Goal: Task Accomplishment & Management: Manage account settings

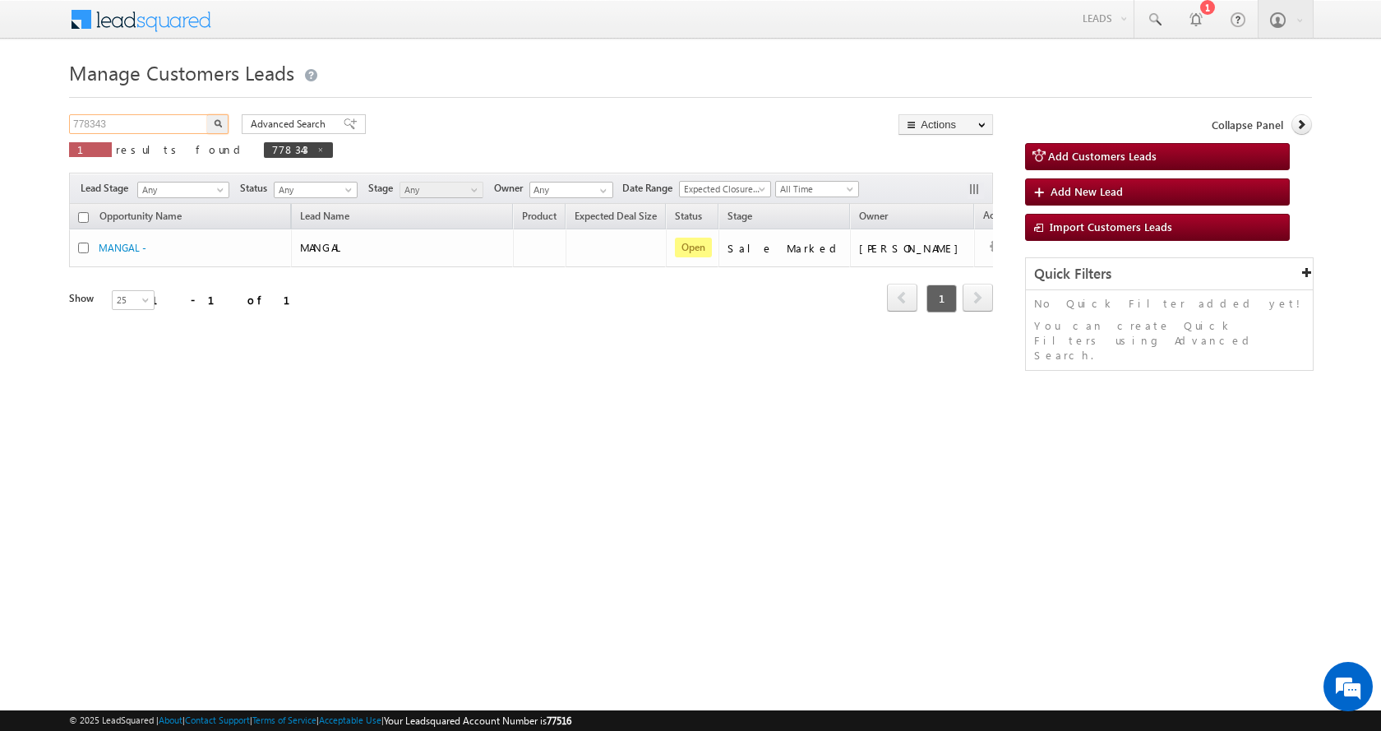
drag, startPoint x: 138, startPoint y: 128, endPoint x: 43, endPoint y: 123, distance: 95.5
click at [43, 123] on body "Menu [PERSON_NAME] sitar a11@k serve .co.i" at bounding box center [690, 233] width 1381 height 466
paste input "84296"
type input "784296"
click at [207, 114] on button "button" at bounding box center [217, 124] width 21 height 20
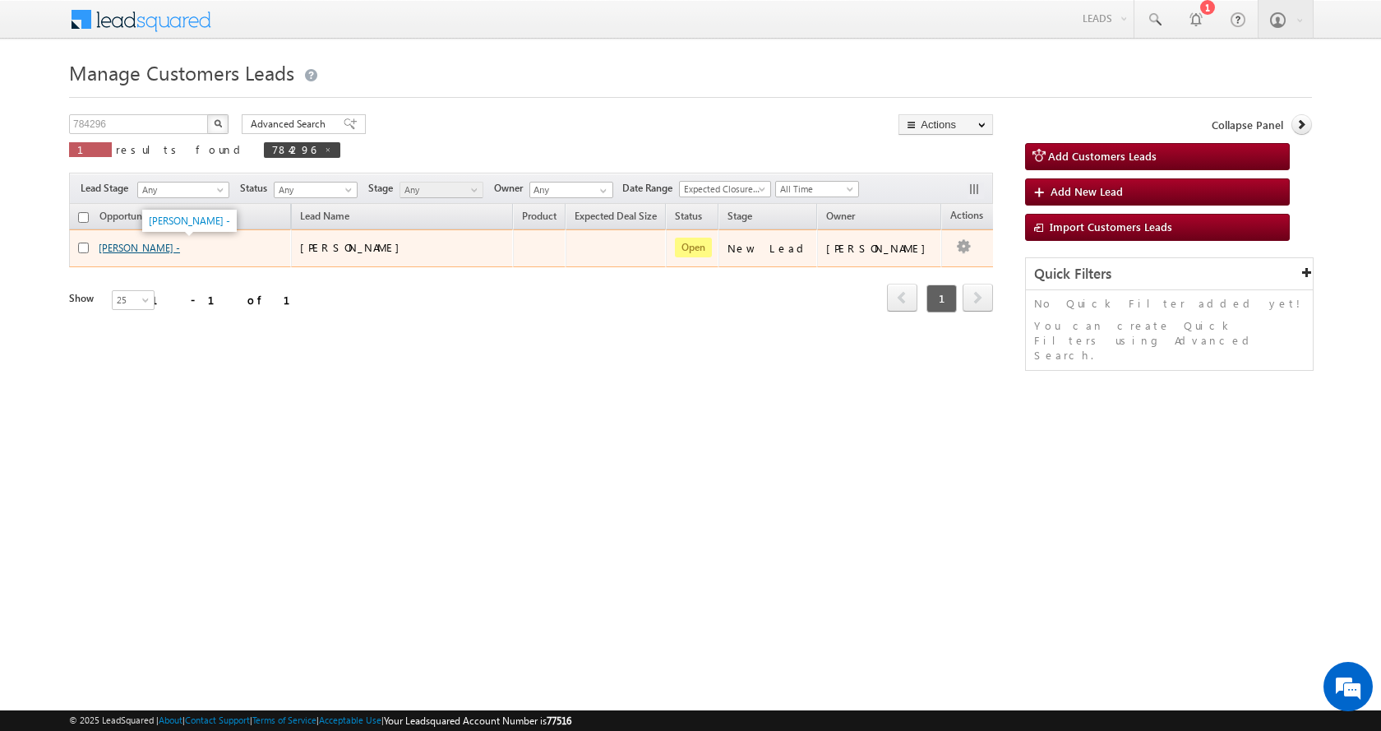
click at [140, 247] on link "[PERSON_NAME] -" at bounding box center [139, 248] width 81 height 12
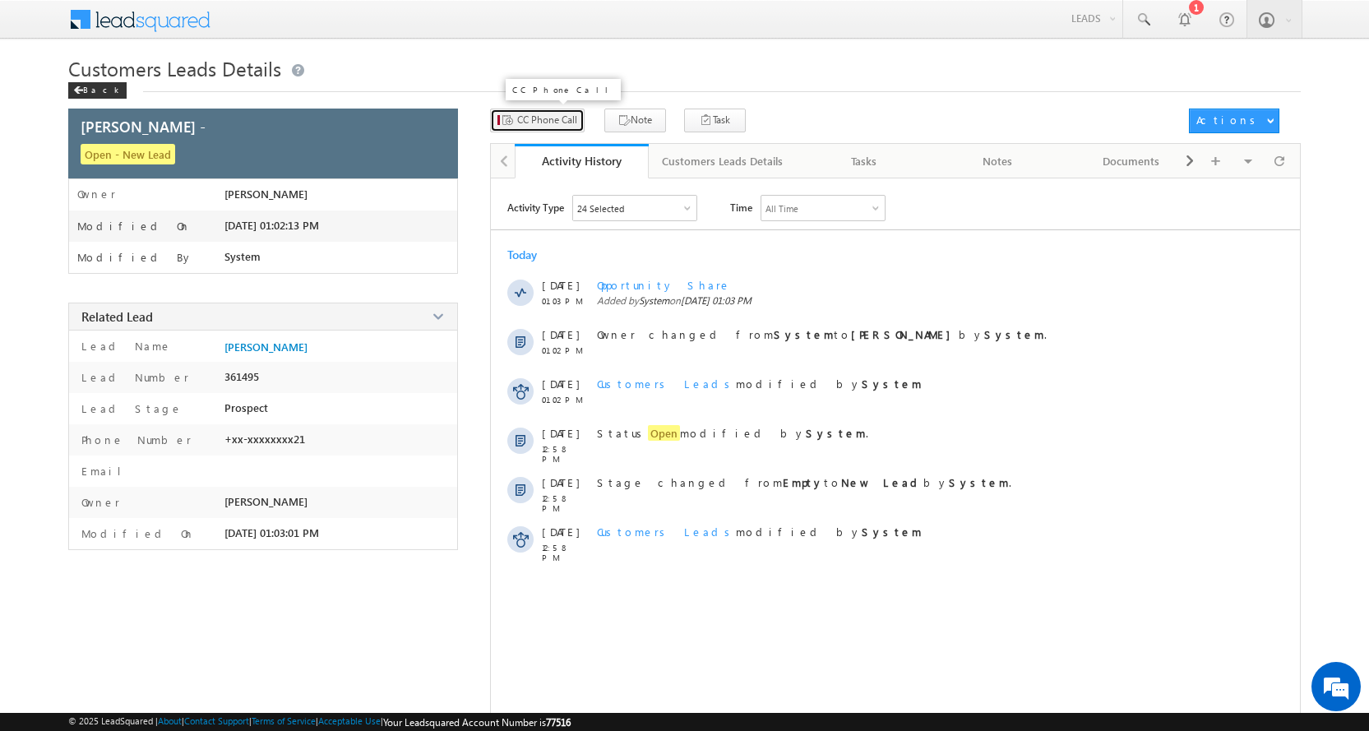
click at [548, 117] on span "CC Phone Call" at bounding box center [547, 120] width 60 height 15
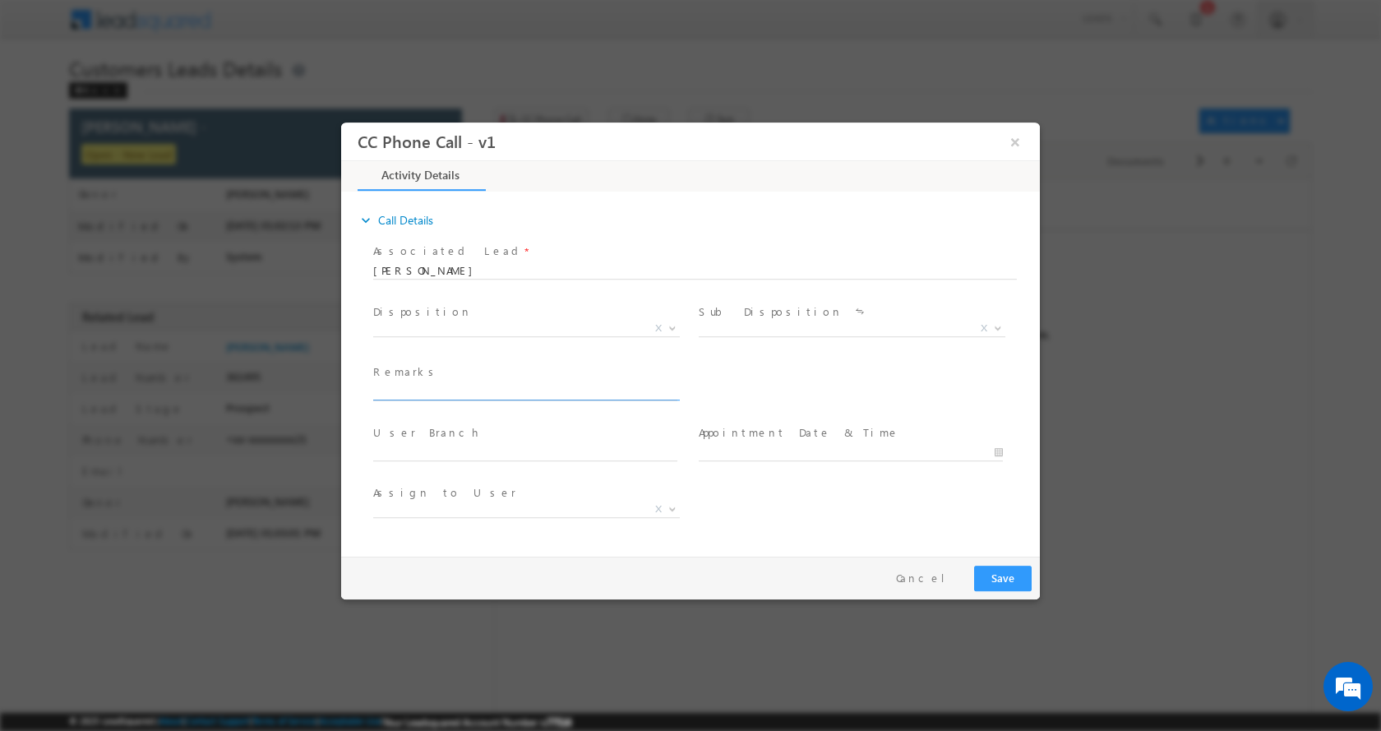
click at [418, 390] on input "text" at bounding box center [525, 391] width 304 height 16
type input "HOME CONSTRUCTION-LOAN-10-REG-LAL DORE-PV-40-BUSINESS-70 K-AGE-50 K-EMI-NA-PIN …"
select select "amit.vats@sgrlimited.in"
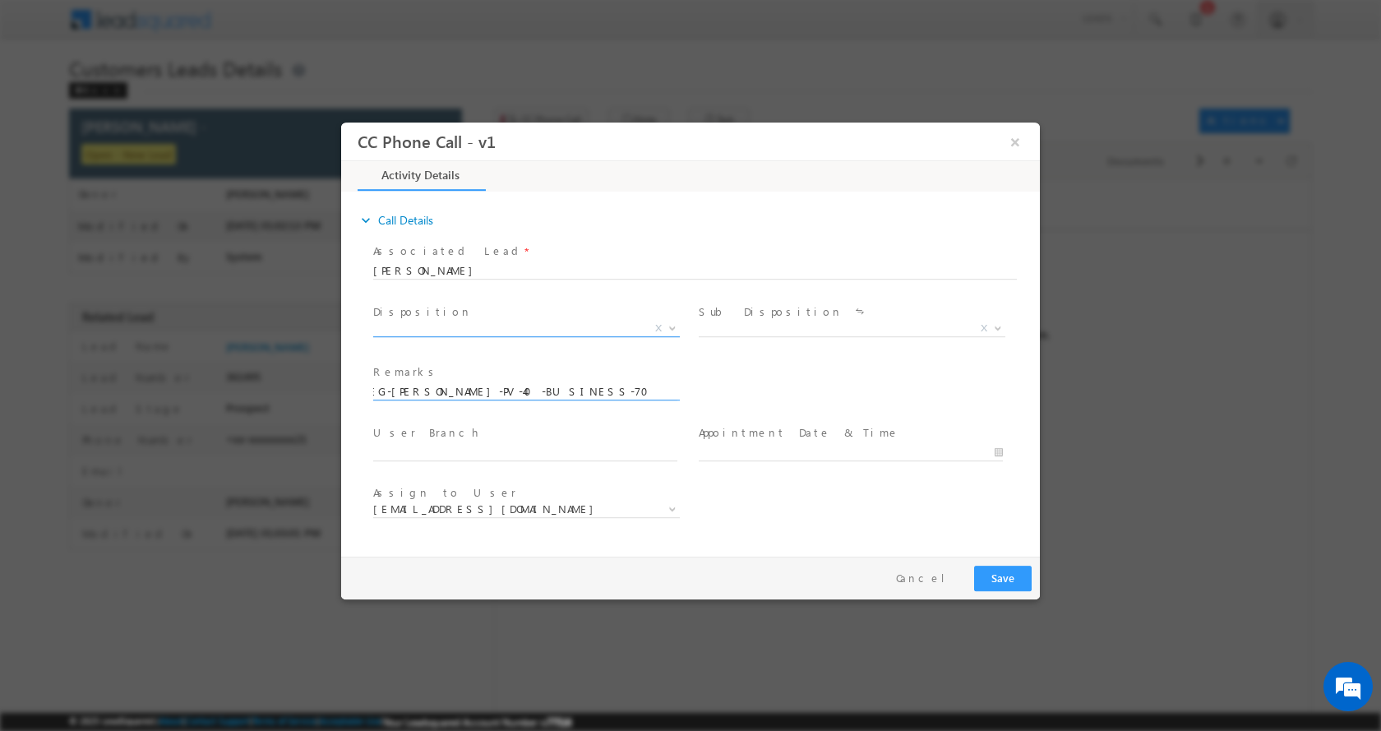
type input "HOME CONSTRUCTION-LOAN-10-REG-LAL DORE-PV-40-BUSINESS-70 K-AGE-50 K-EMI-NA-PIN …"
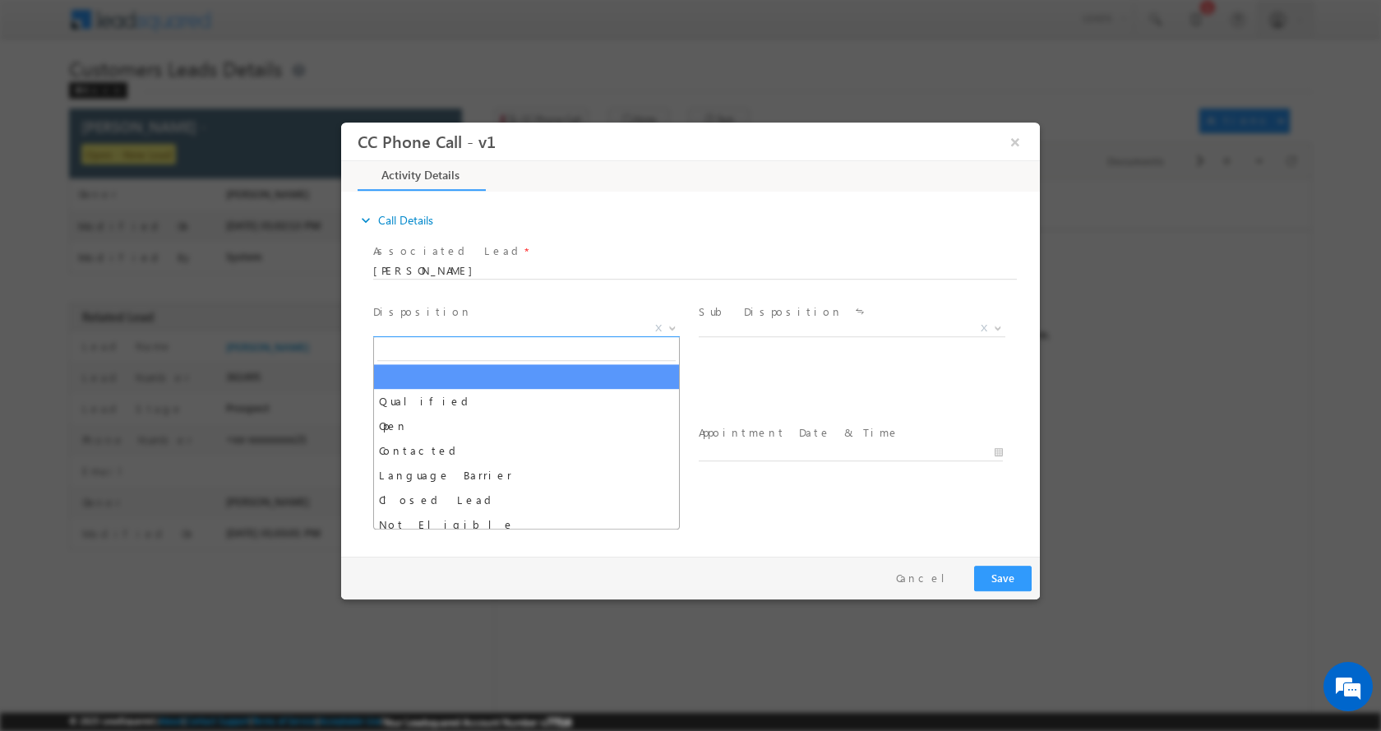
click at [668, 324] on b at bounding box center [673, 327] width 10 height 6
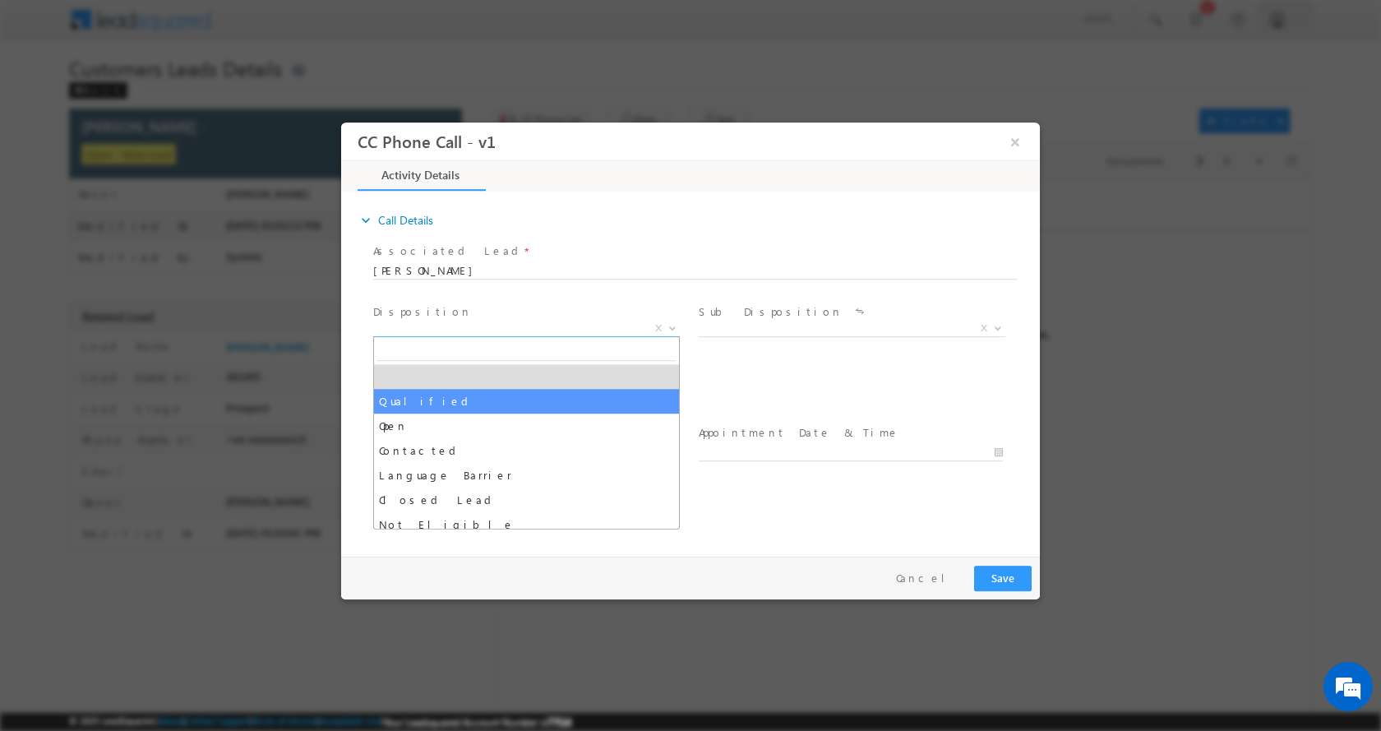
select select "Qualified"
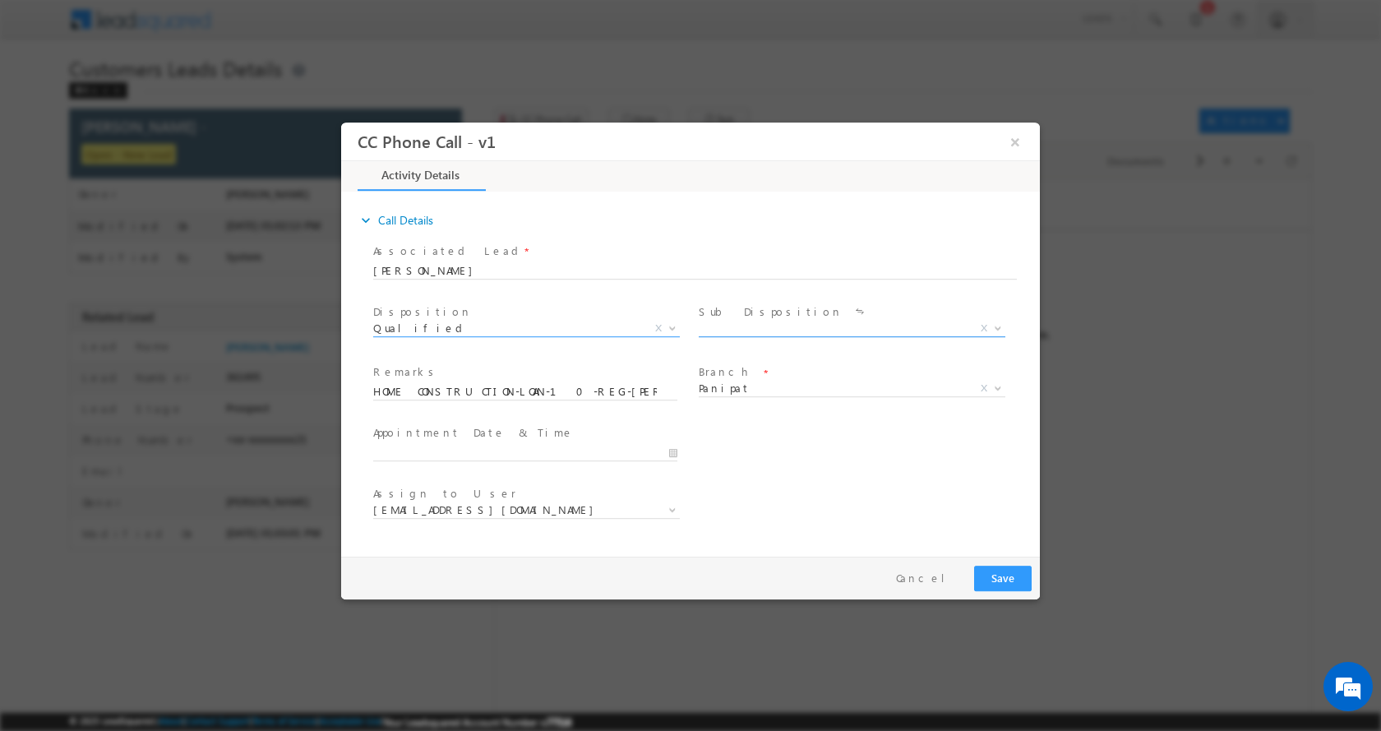
click at [999, 322] on span at bounding box center [996, 327] width 16 height 21
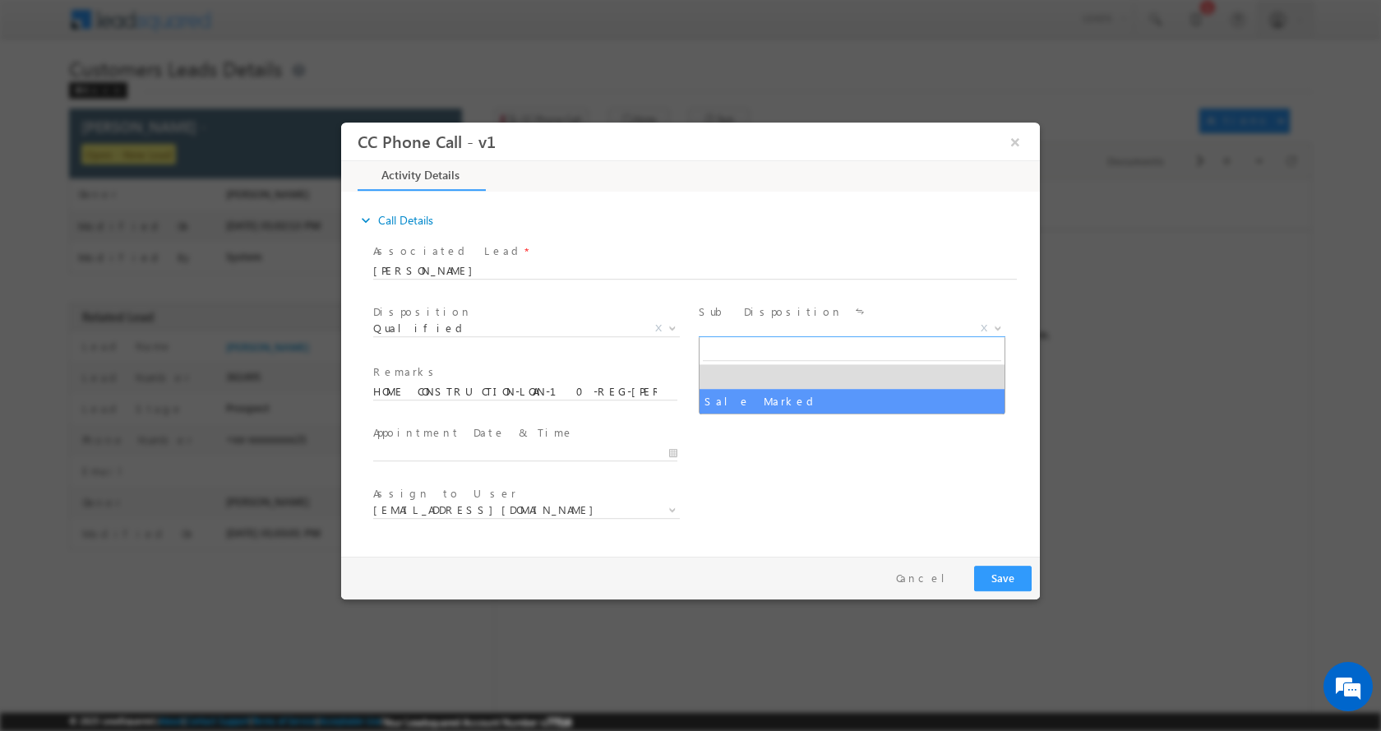
select select "Sale Marked"
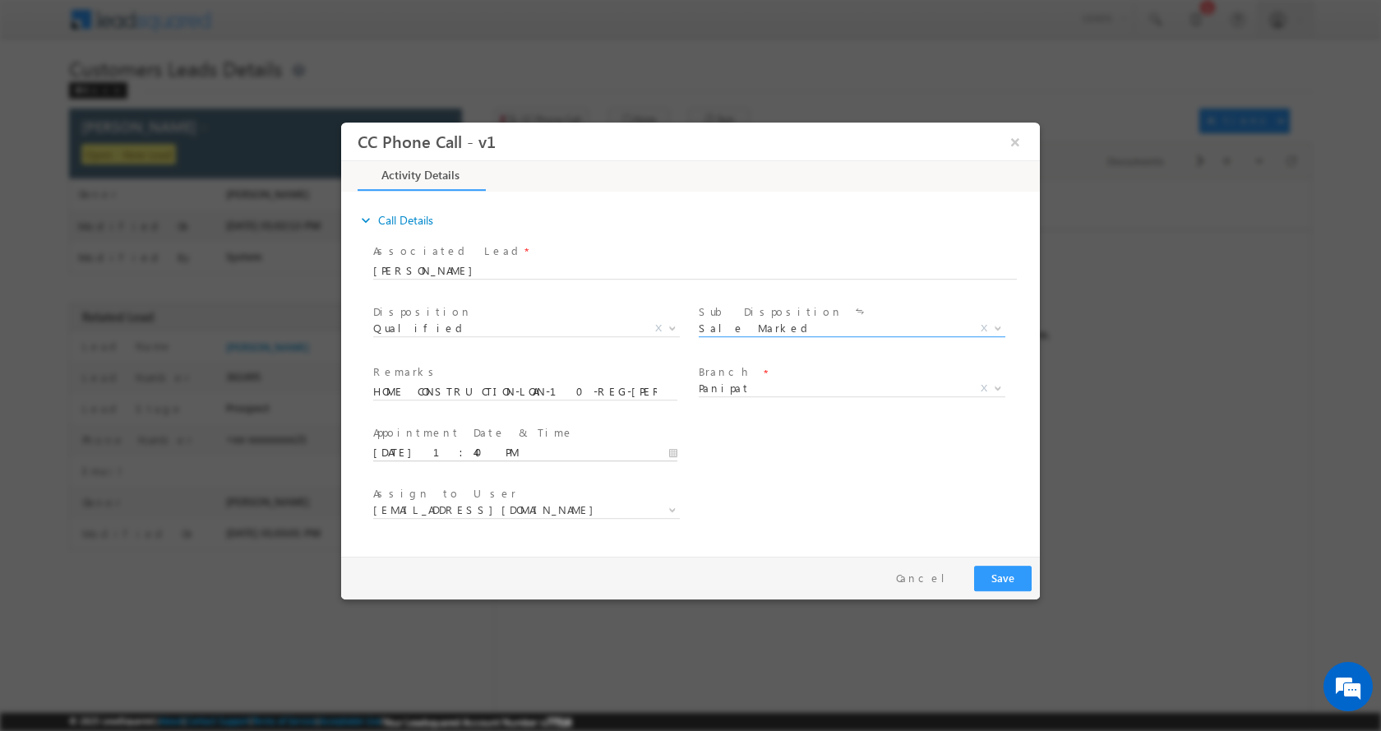
click at [671, 455] on input "08/21/2025 1:40 PM" at bounding box center [525, 452] width 304 height 16
type input "08/22/2025 12:40 PM"
type input "12"
click at [437, 433] on span at bounding box center [436, 437] width 12 height 12
type input "08/22/2025 12:39 PM"
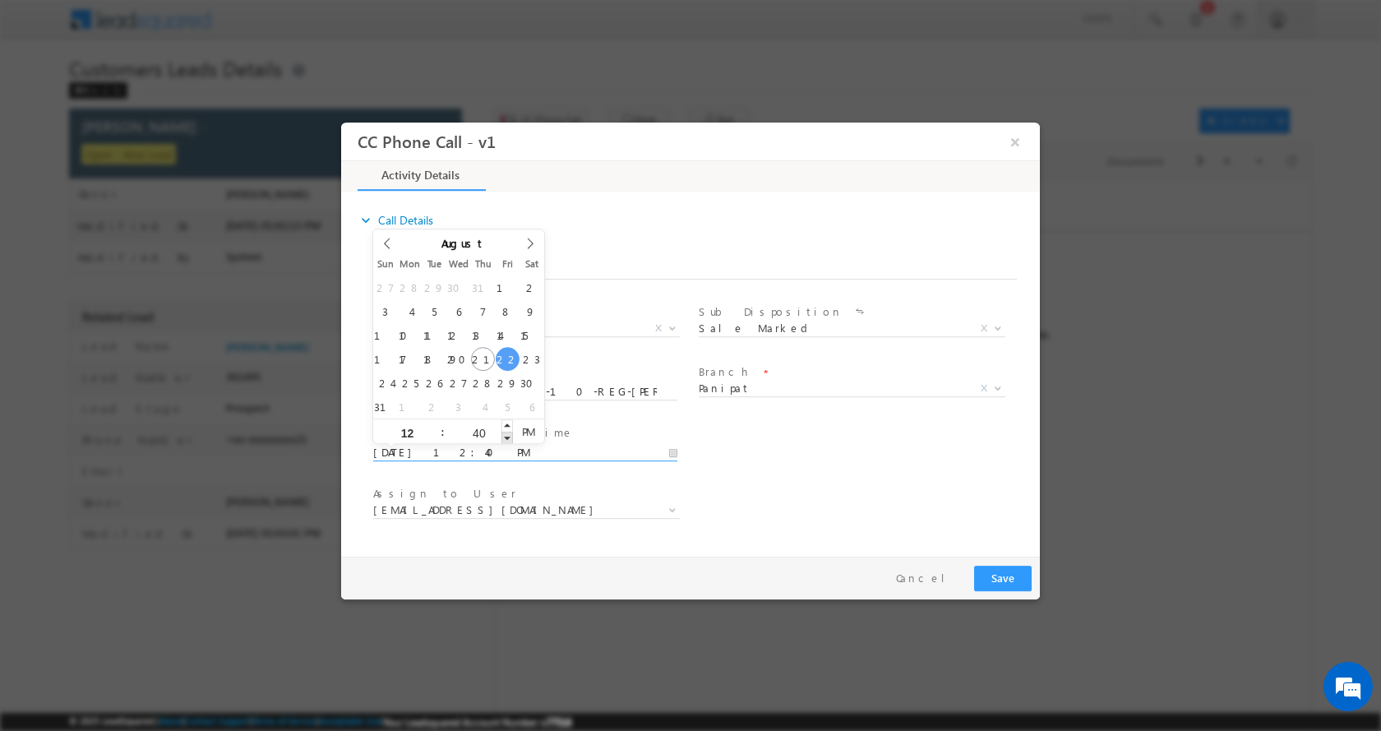
type input "39"
click at [511, 436] on span at bounding box center [508, 437] width 12 height 12
type input "08/22/2025 12:38 PM"
type input "38"
click at [511, 436] on span at bounding box center [508, 437] width 12 height 12
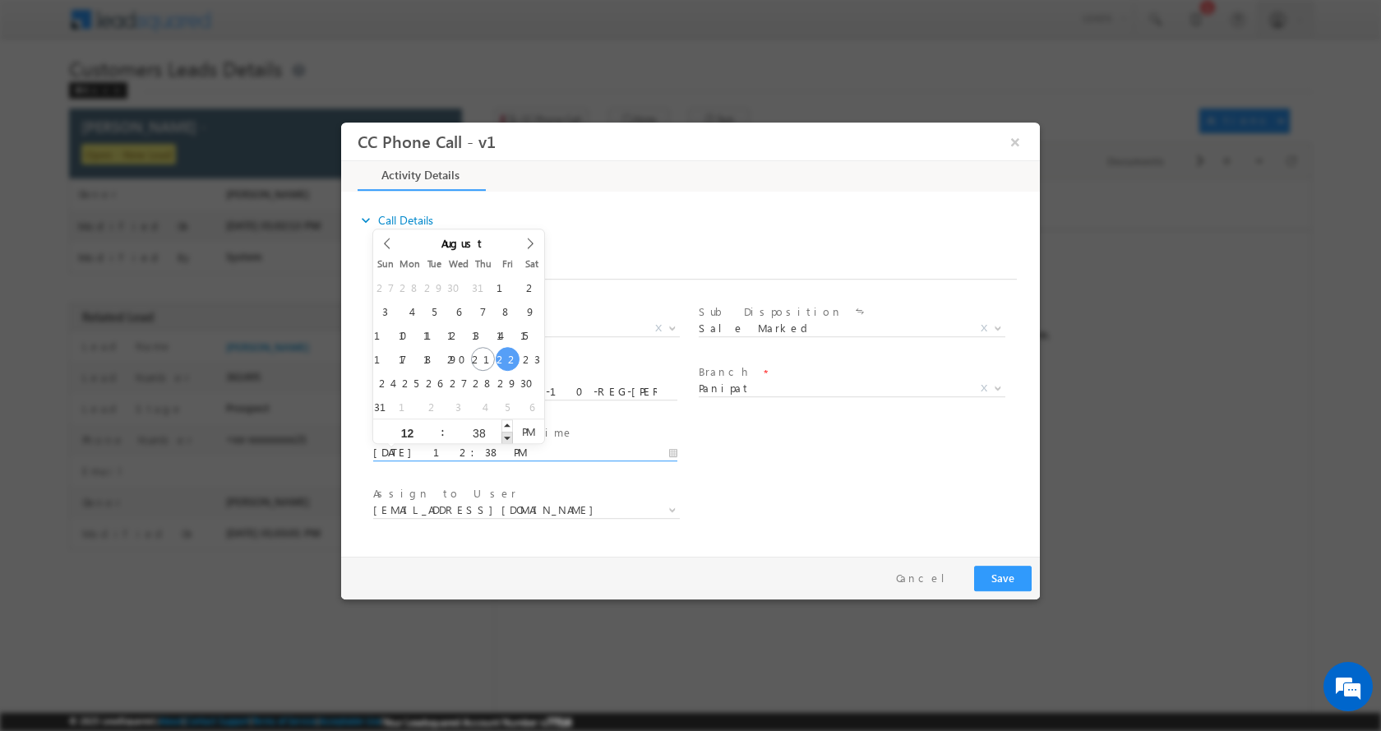
type input "08/22/2025 12:37 PM"
type input "37"
click at [511, 436] on span at bounding box center [508, 437] width 12 height 12
type input "08/22/2025 12:36 PM"
type input "36"
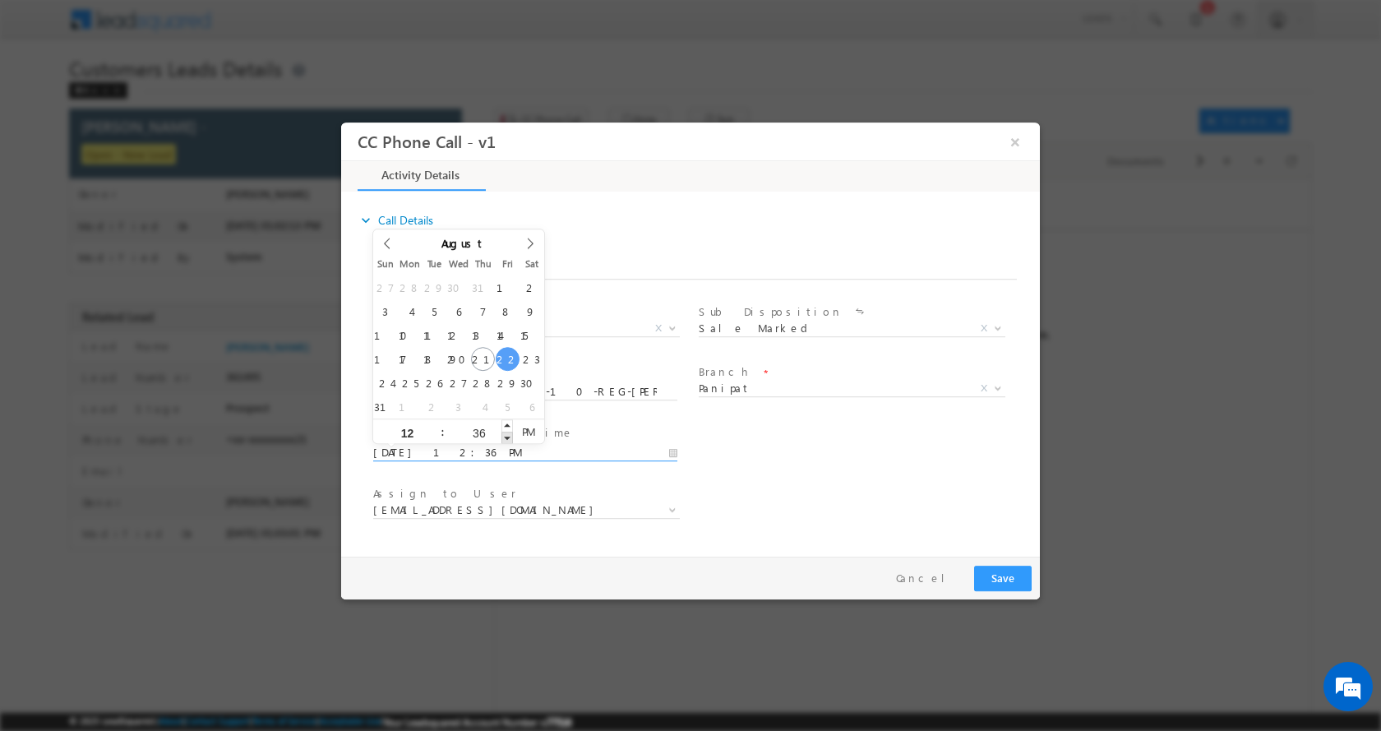
click at [511, 436] on span at bounding box center [508, 437] width 12 height 12
type input "08/22/2025 12:35 PM"
type input "35"
click at [511, 436] on span at bounding box center [508, 437] width 12 height 12
type input "08/22/2025 12:34 PM"
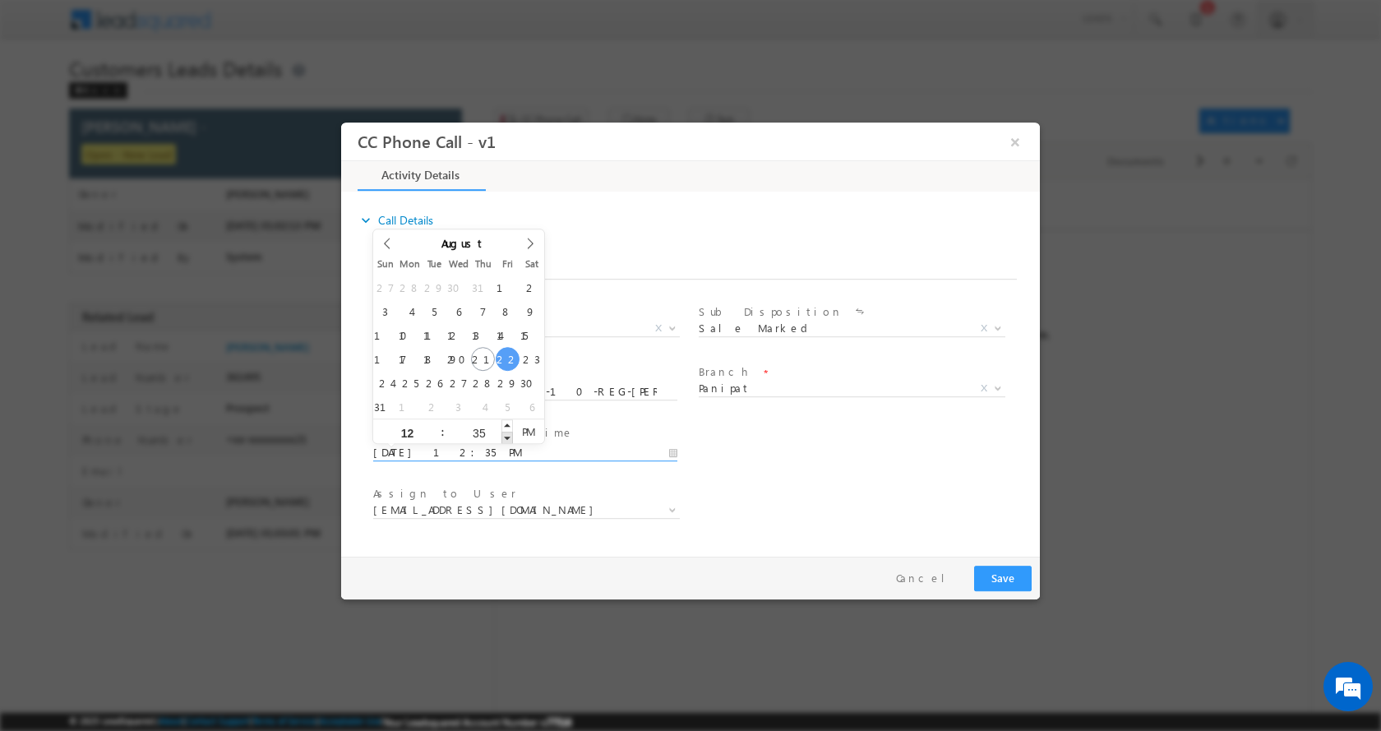
type input "34"
click at [511, 436] on span at bounding box center [508, 437] width 12 height 12
type input "08/22/2025 12:33 PM"
type input "33"
click at [511, 436] on span at bounding box center [508, 437] width 12 height 12
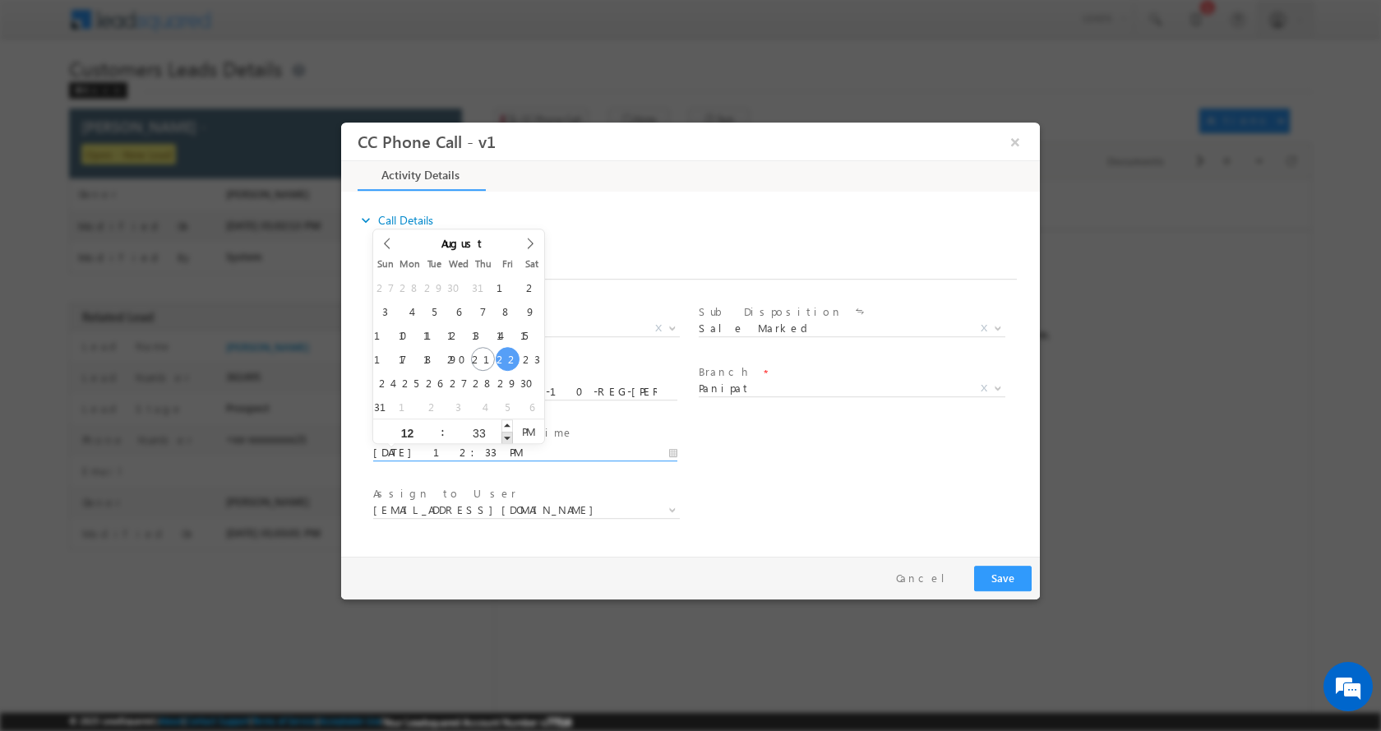
type input "08/22/2025 12:32 PM"
type input "32"
click at [511, 436] on span at bounding box center [508, 437] width 12 height 12
type input "08/22/2025 12:31 PM"
type input "31"
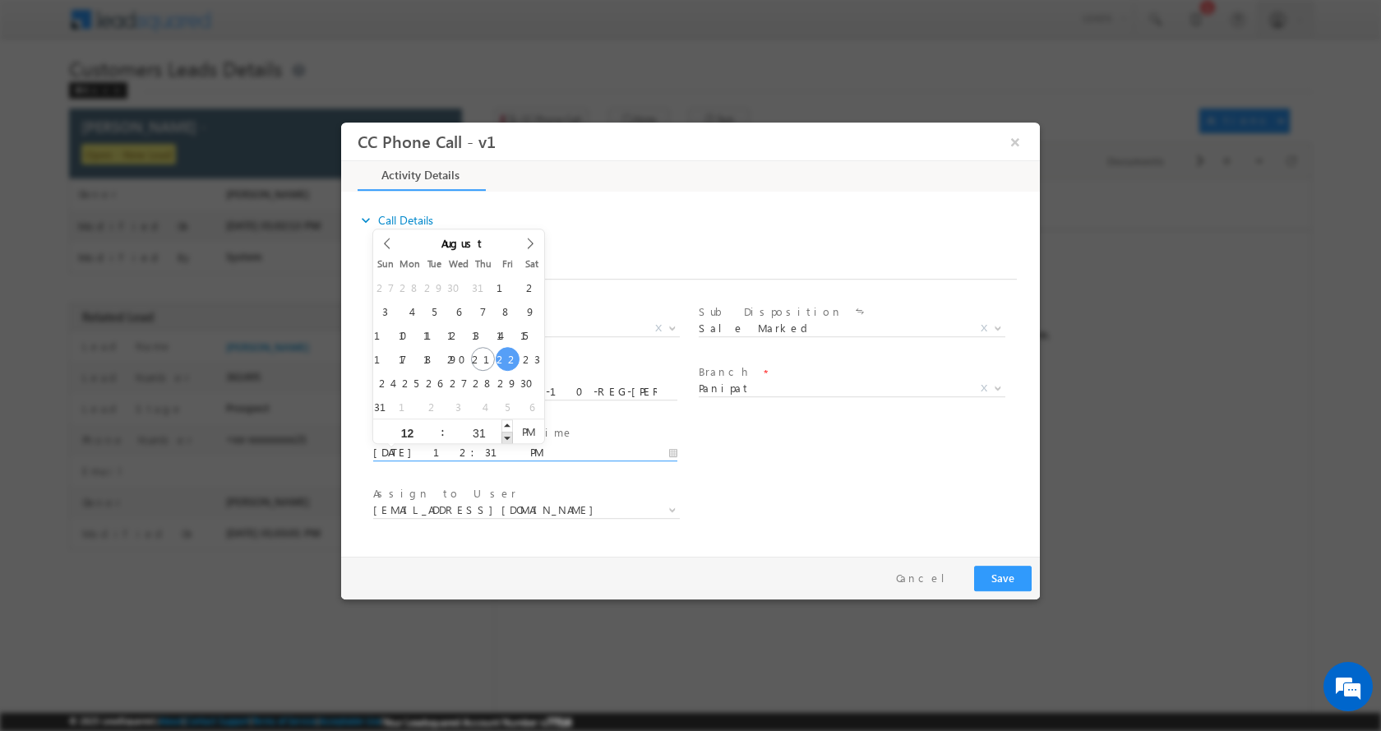
click at [511, 436] on span at bounding box center [508, 437] width 12 height 12
type input "08/22/2025 12:30 PM"
type input "30"
click at [511, 436] on span at bounding box center [508, 437] width 12 height 12
type input "08/22/2025 12:29 PM"
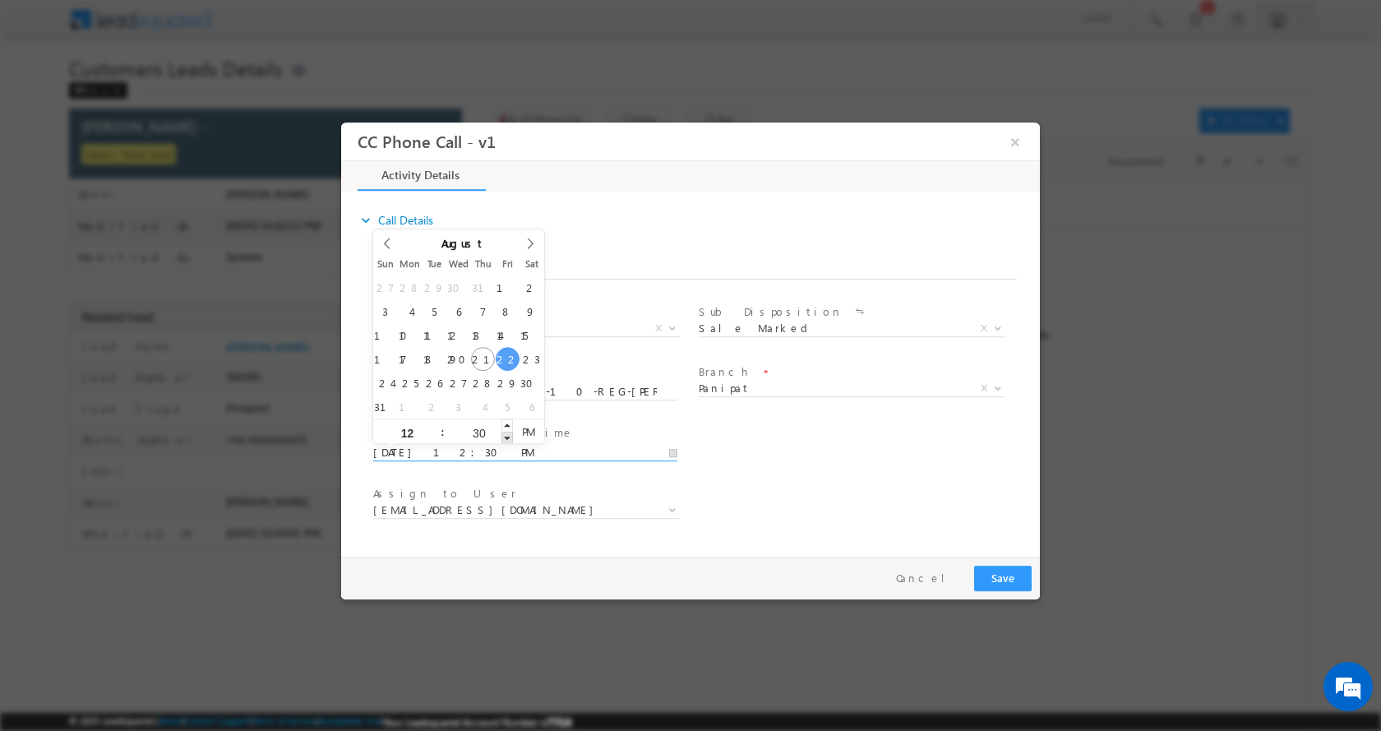
type input "29"
click at [511, 436] on span at bounding box center [508, 437] width 12 height 12
type input "08/22/2025 12:28 PM"
type input "28"
click at [511, 436] on span at bounding box center [508, 437] width 12 height 12
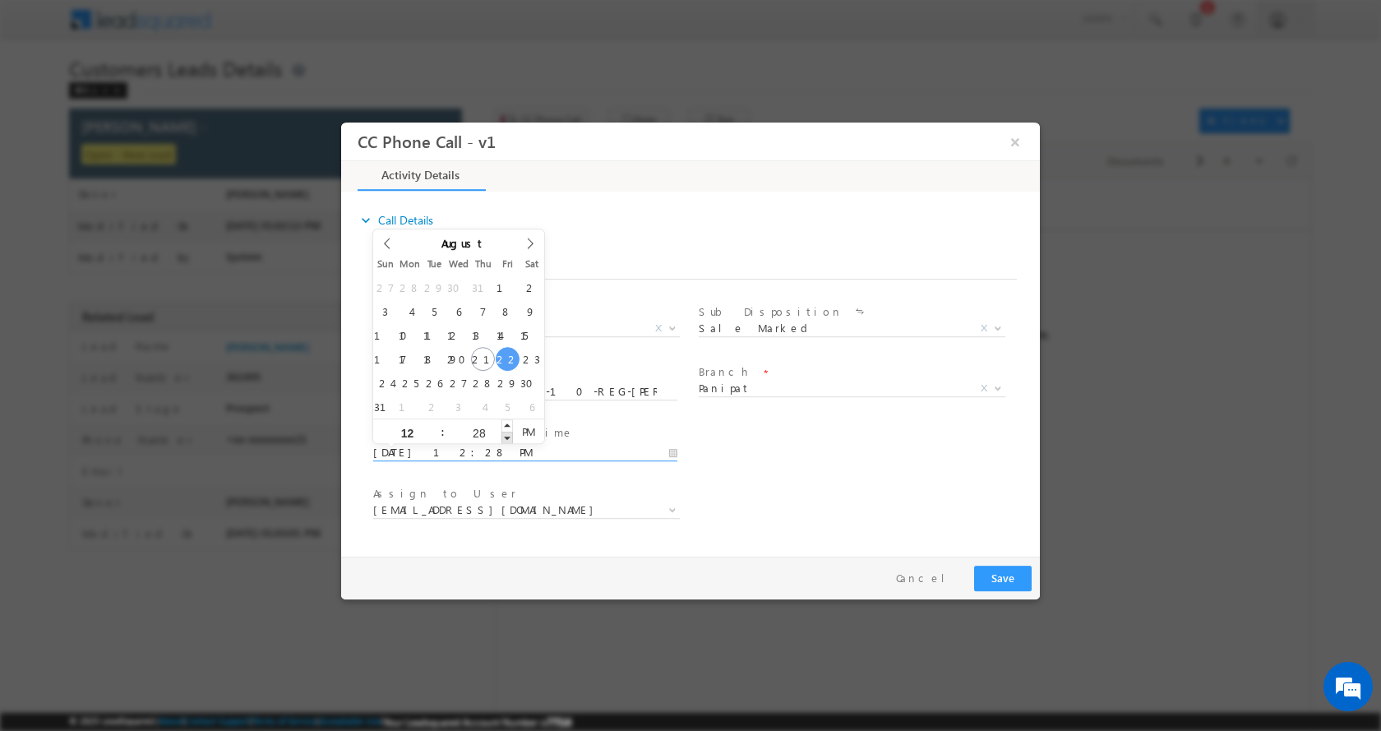
type input "08/22/2025 12:27 PM"
type input "27"
click at [511, 436] on span at bounding box center [508, 437] width 12 height 12
type input "08/22/2025 12:26 PM"
type input "26"
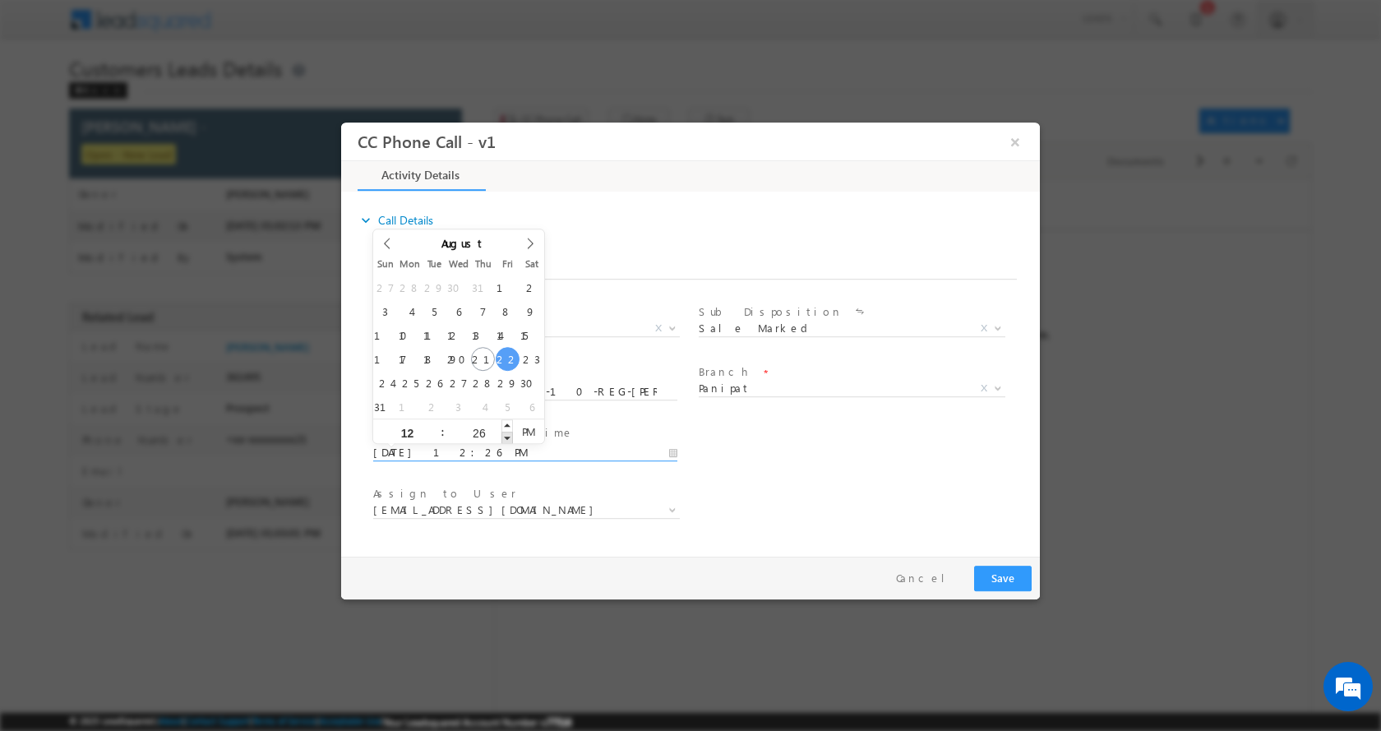
click at [511, 436] on span at bounding box center [508, 437] width 12 height 12
type input "08/22/2025 12:25 PM"
type input "25"
click at [511, 436] on span at bounding box center [508, 437] width 12 height 12
type input "08/22/2025 12:24 PM"
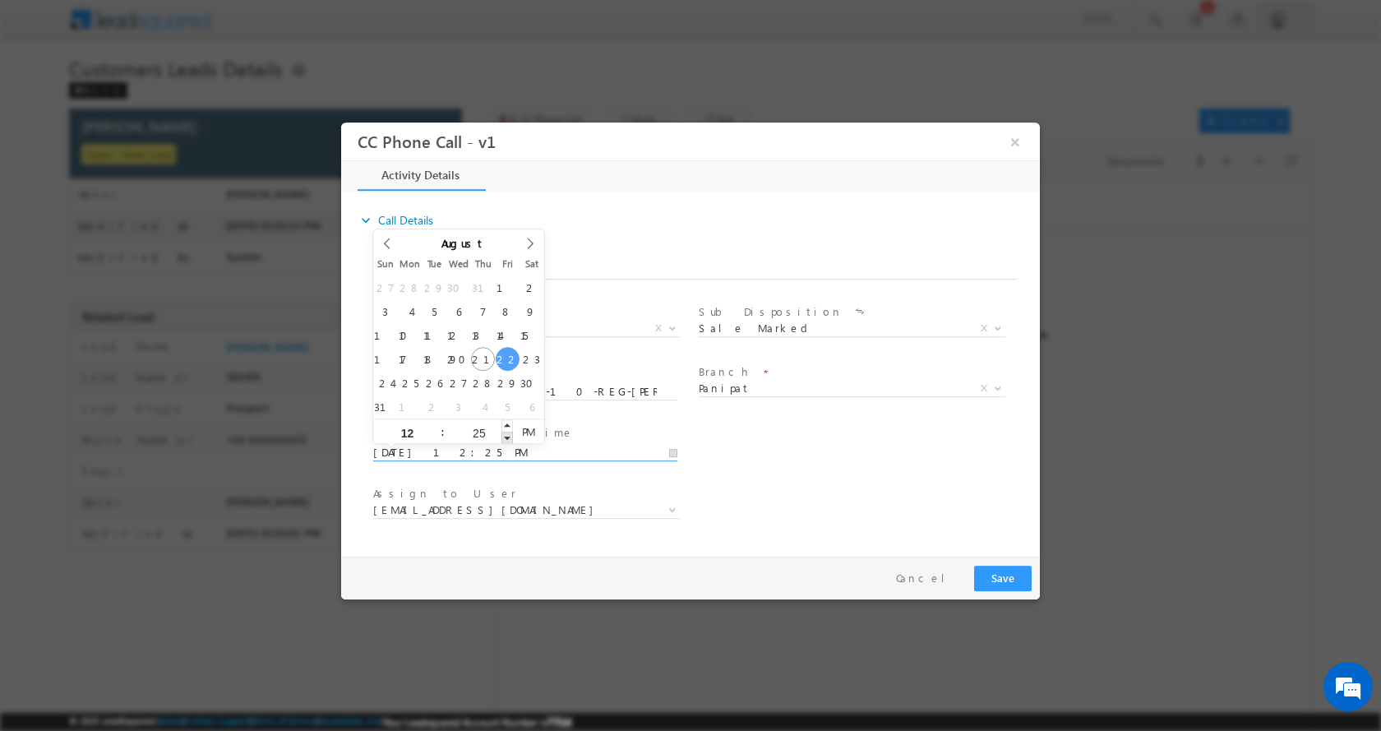
type input "24"
click at [511, 436] on span at bounding box center [508, 437] width 12 height 12
type input "08/22/2025 12:23 PM"
type input "23"
click at [511, 436] on span at bounding box center [508, 437] width 12 height 12
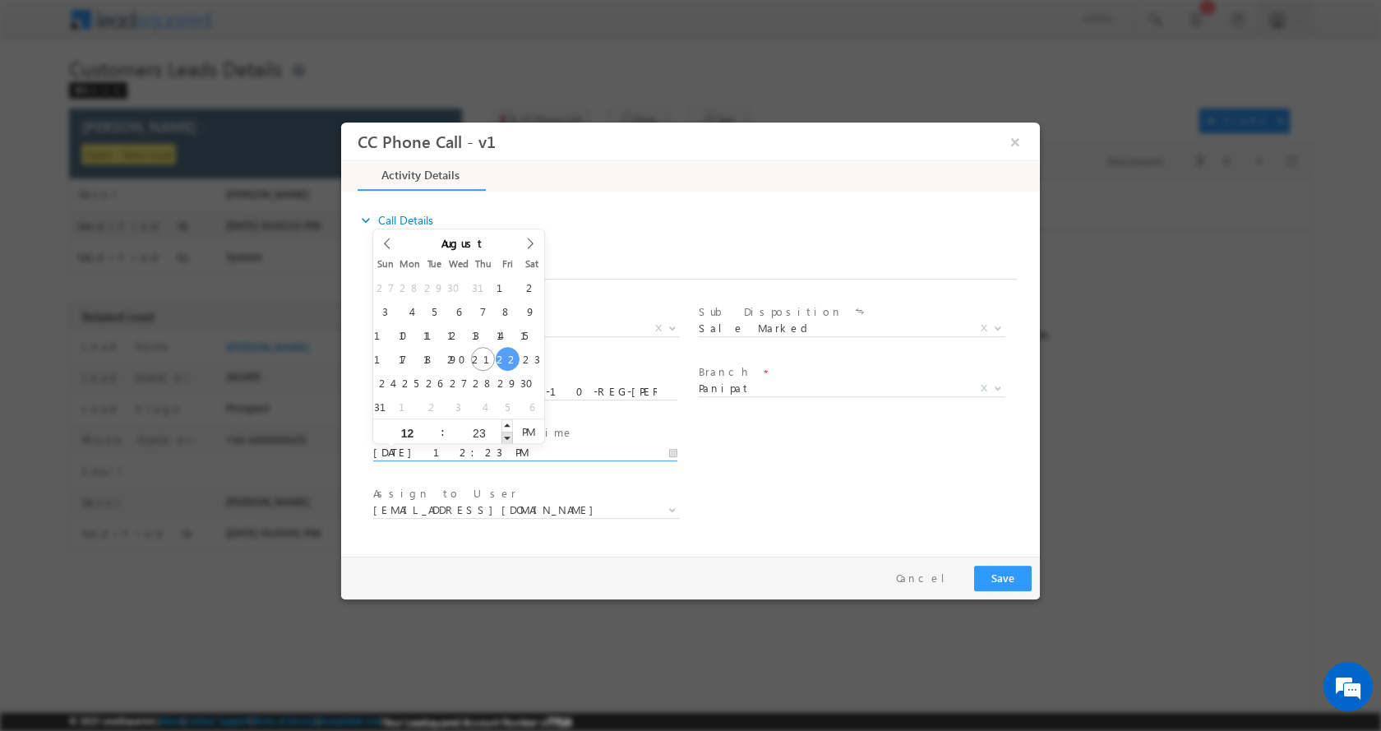
type input "08/22/2025 12:22 PM"
type input "22"
click at [511, 436] on span at bounding box center [508, 437] width 12 height 12
type input "08/22/2025 12:21 PM"
type input "21"
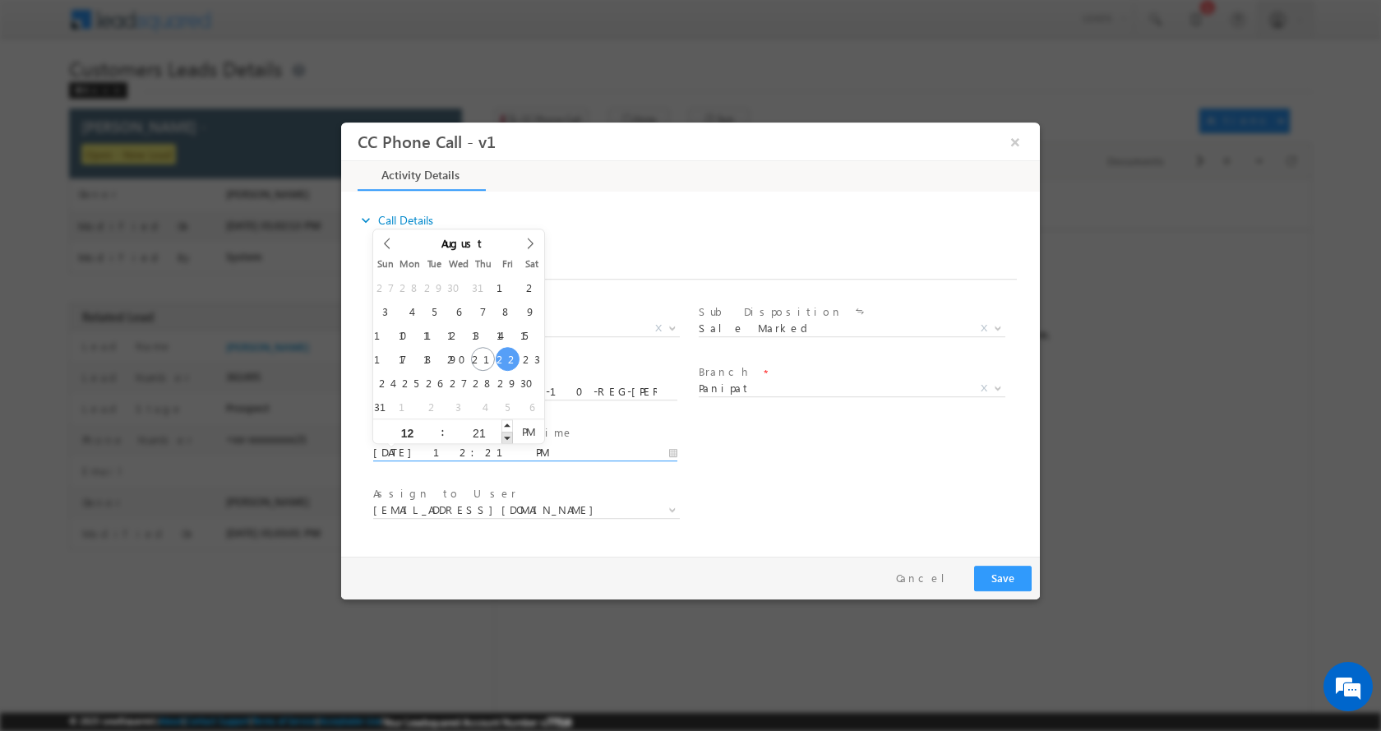
click at [511, 436] on span at bounding box center [508, 437] width 12 height 12
type input "08/22/2025 12:20 PM"
type input "20"
click at [511, 436] on span at bounding box center [508, 437] width 12 height 12
type input "08/22/2025 12:19 PM"
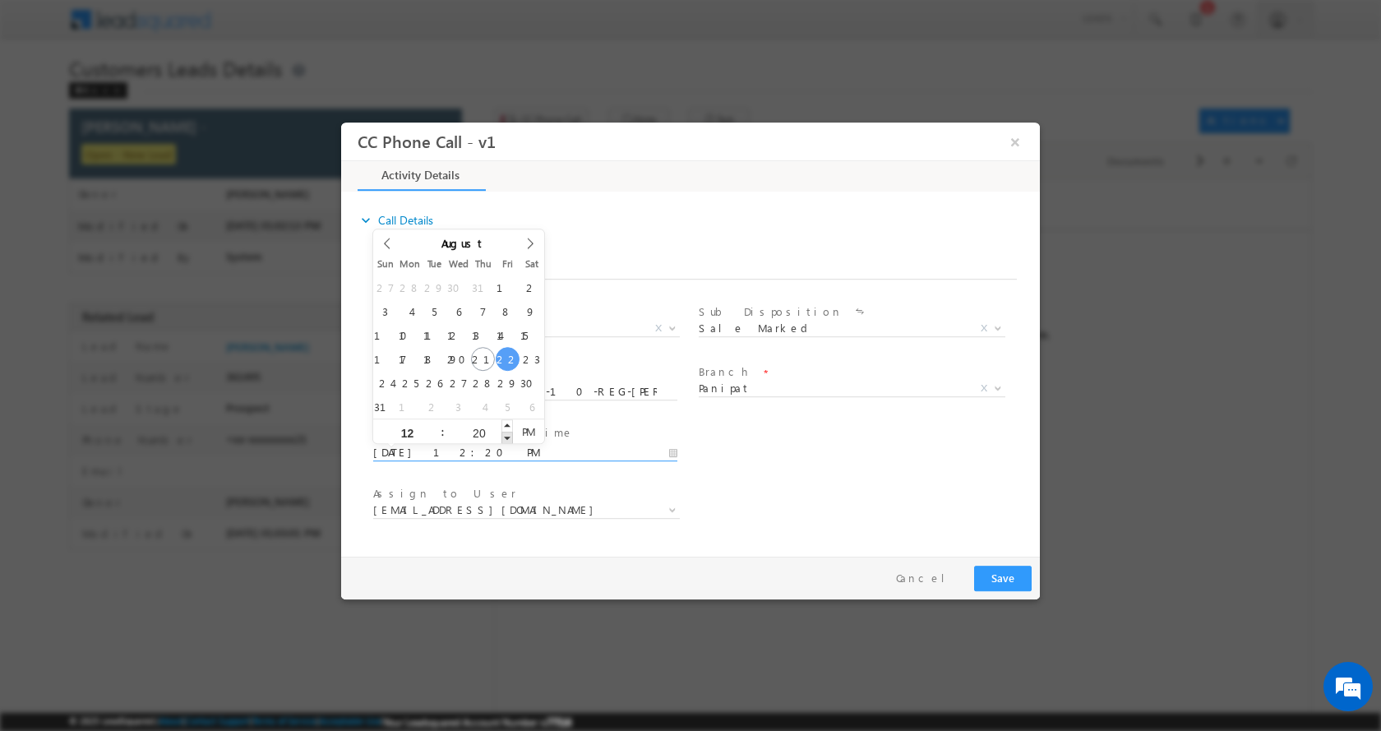
type input "19"
click at [511, 436] on span at bounding box center [508, 437] width 12 height 12
type input "08/22/2025 12:18 PM"
type input "18"
click at [510, 436] on span at bounding box center [508, 437] width 12 height 12
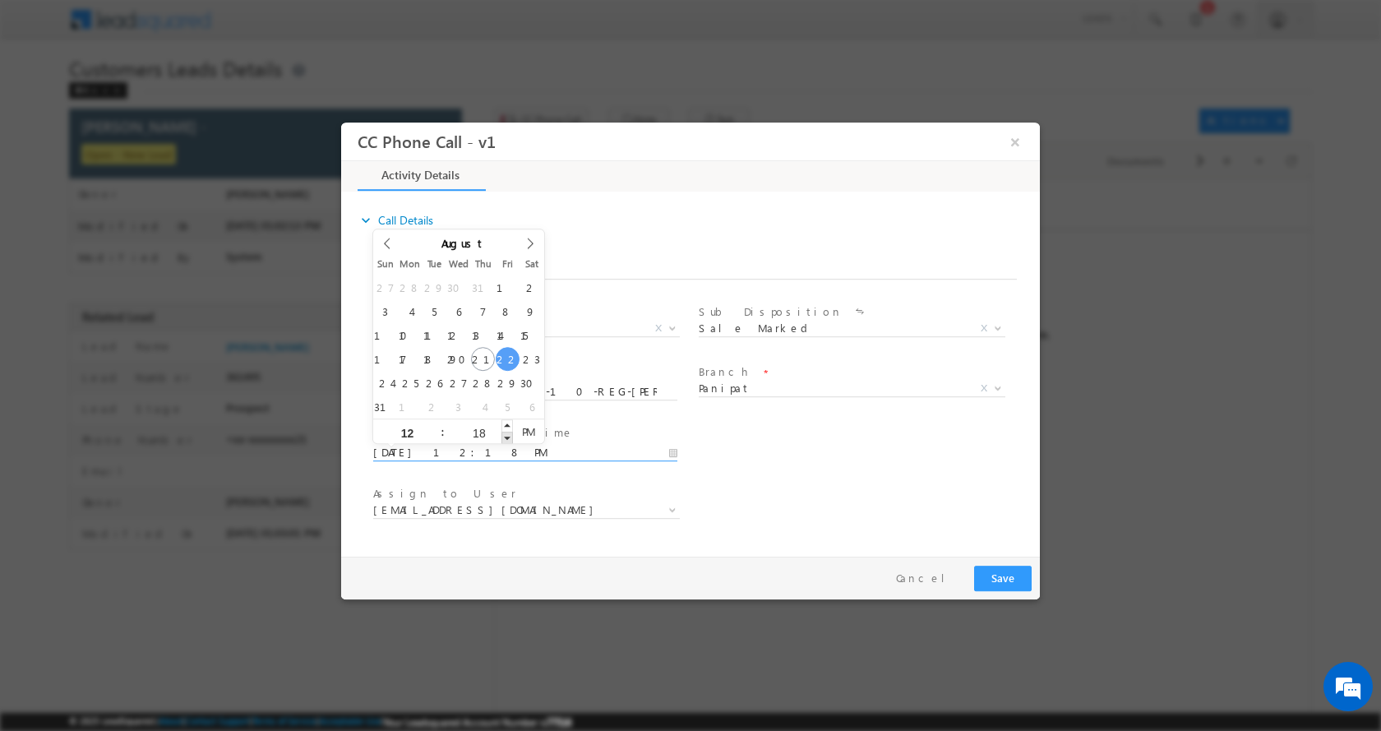
type input "08/22/2025 12:17 PM"
type input "17"
click at [510, 436] on span at bounding box center [508, 437] width 12 height 12
type input "08/22/2025 12:16 PM"
type input "16"
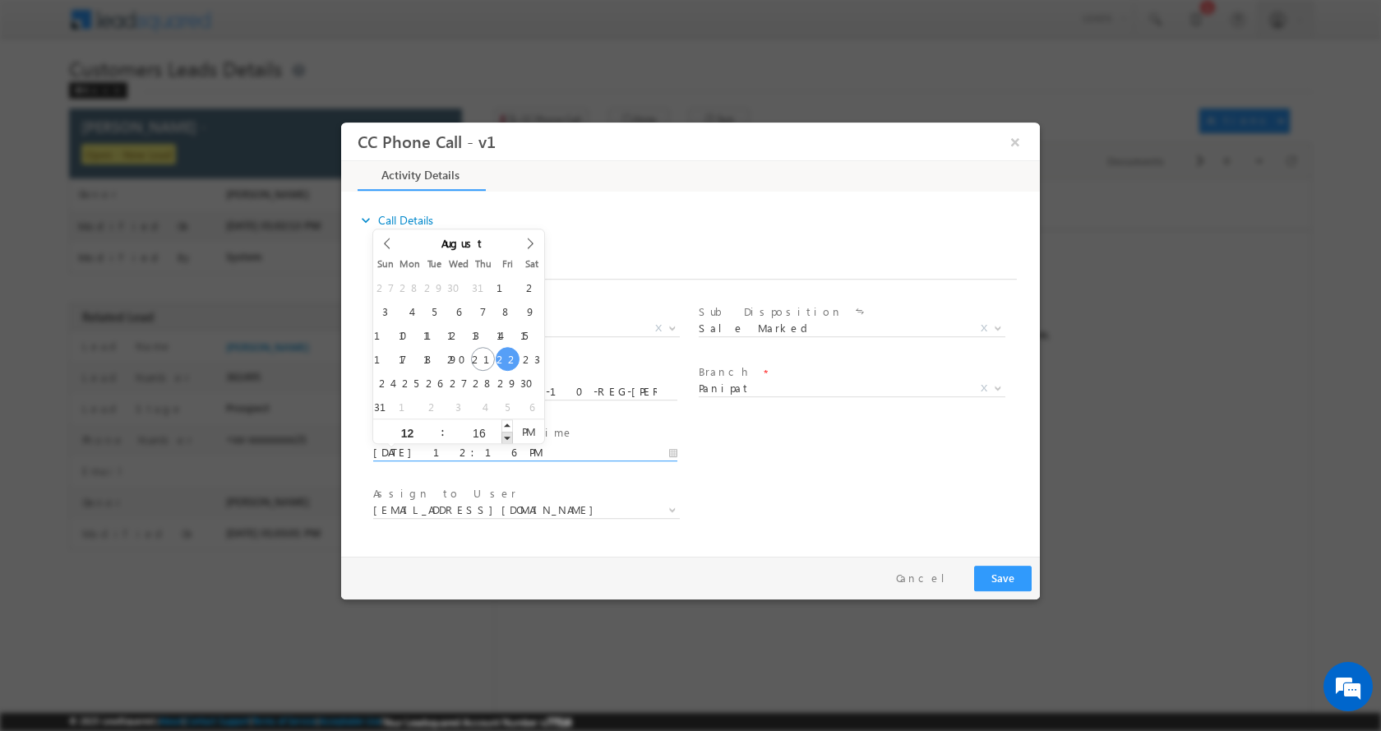
click at [510, 436] on span at bounding box center [508, 437] width 12 height 12
type input "08/22/2025 12:15 PM"
type input "15"
click at [510, 436] on span at bounding box center [508, 437] width 12 height 12
type input "08/22/2025 12:14 PM"
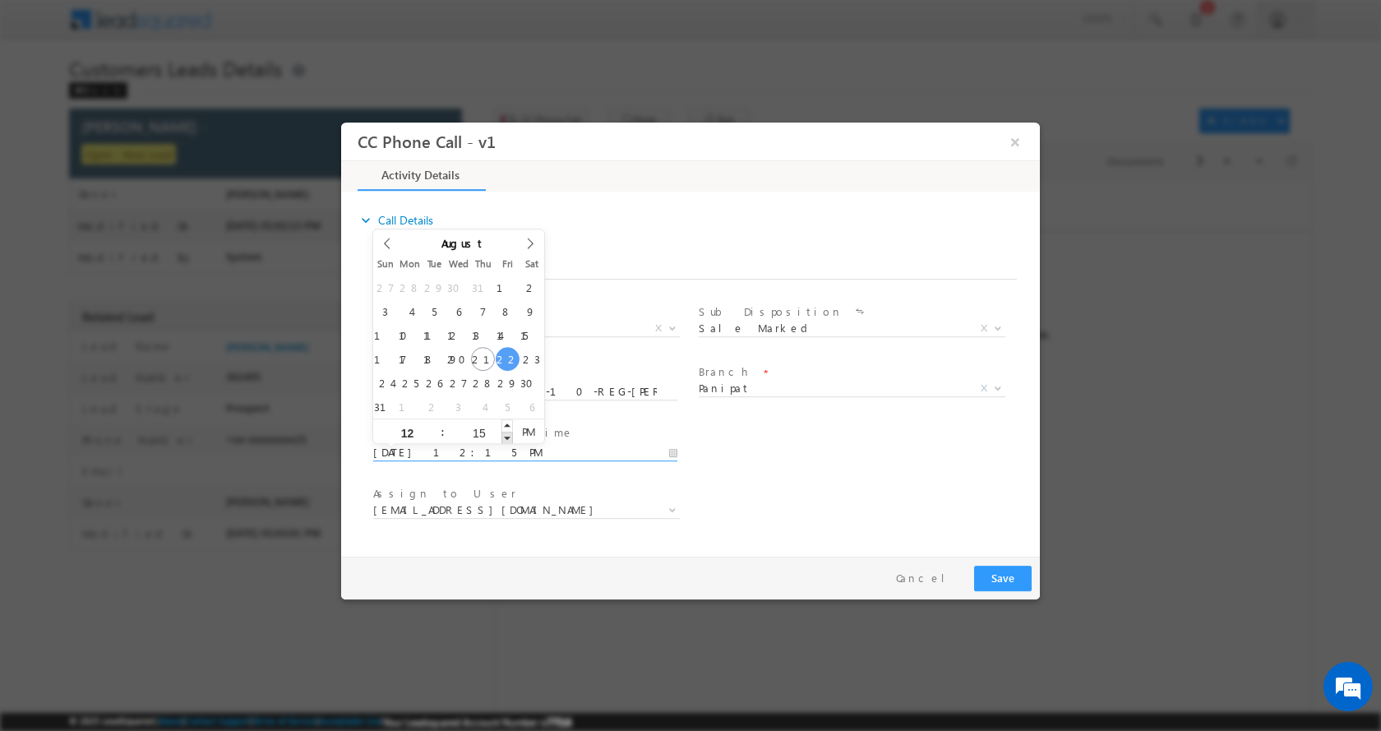
type input "14"
click at [510, 436] on span at bounding box center [508, 437] width 12 height 12
type input "08/22/2025 12:13 PM"
type input "13"
click at [510, 436] on span at bounding box center [508, 437] width 12 height 12
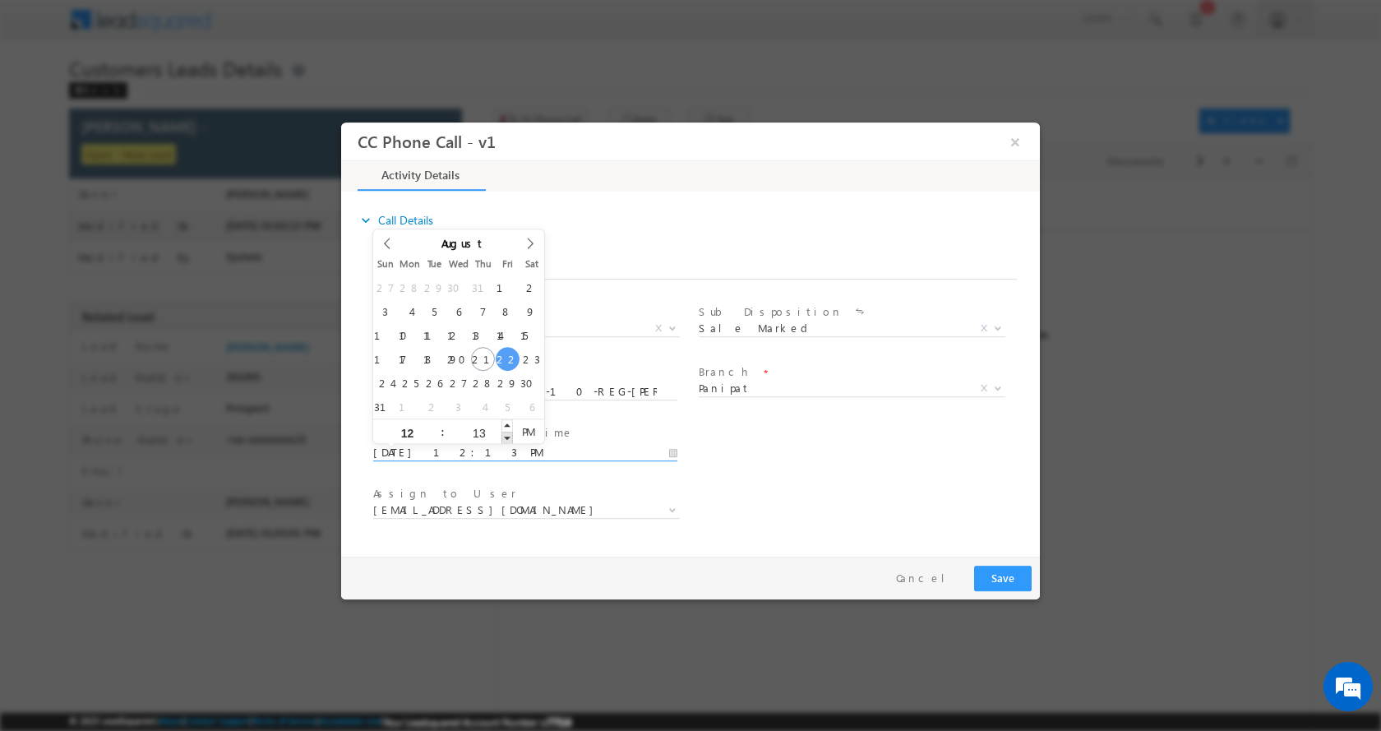
type input "08/22/2025 12:12 PM"
type input "12"
click at [510, 436] on span at bounding box center [508, 437] width 12 height 12
type input "08/22/2025 12:11 PM"
type input "11"
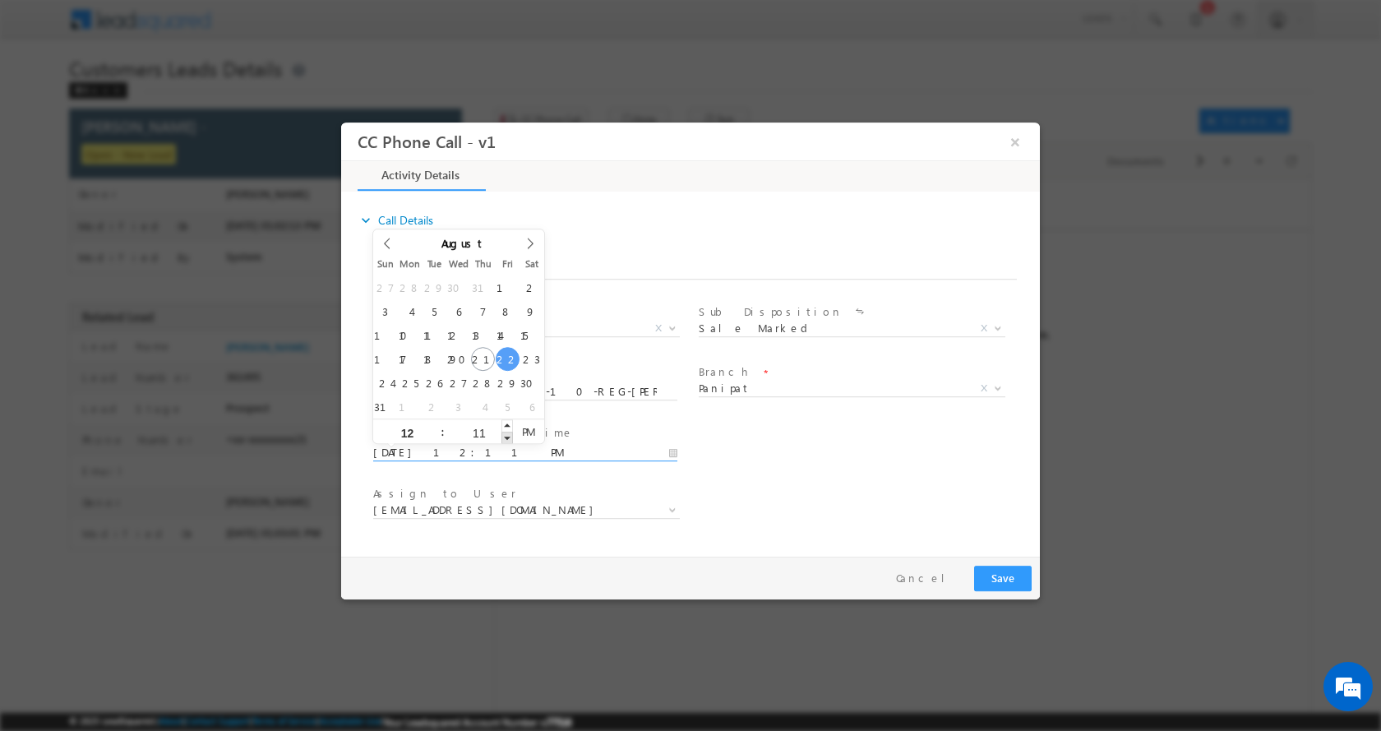
click at [506, 435] on span at bounding box center [508, 437] width 12 height 12
type input "08/22/2025 12:10 PM"
type input "10"
click at [506, 435] on span at bounding box center [508, 437] width 12 height 12
type input "08/22/2025 12:09 PM"
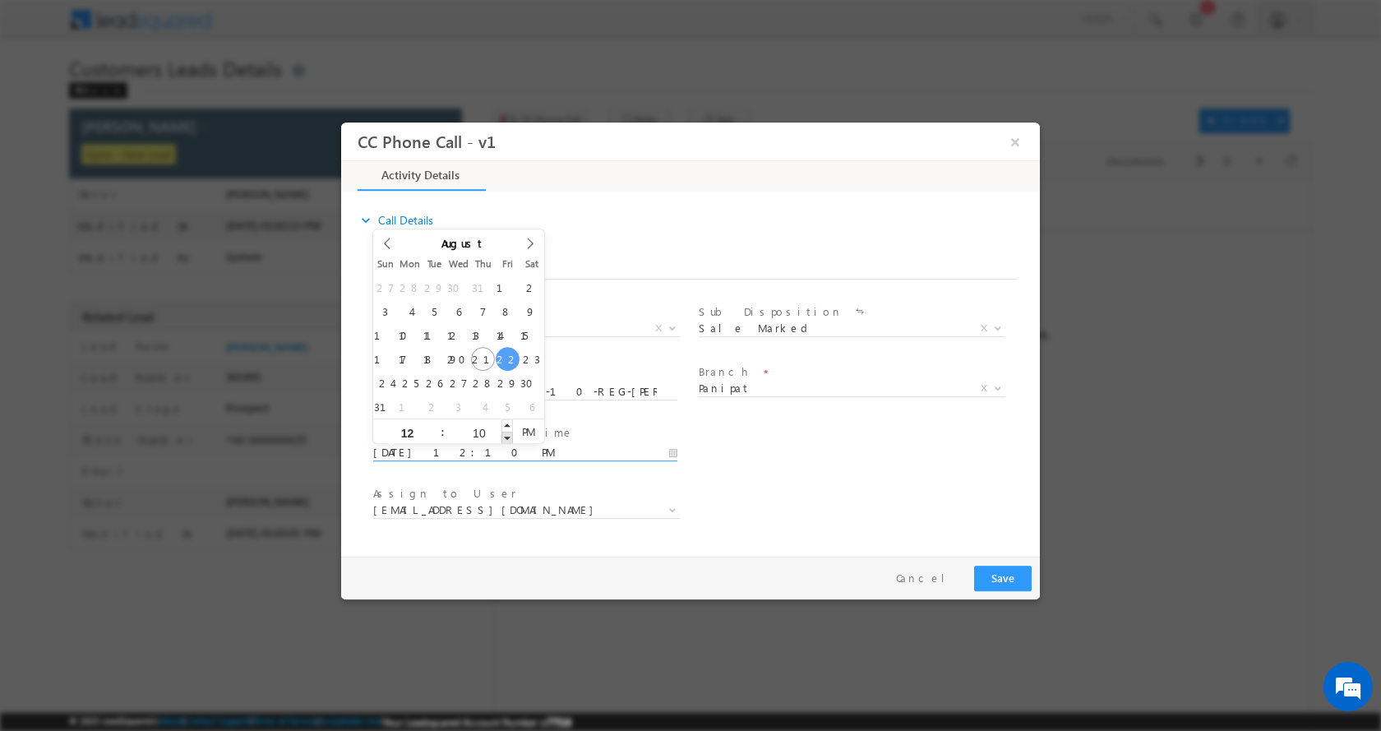
type input "09"
click at [506, 435] on span at bounding box center [508, 437] width 12 height 12
click at [1007, 579] on button "Save" at bounding box center [1003, 577] width 58 height 25
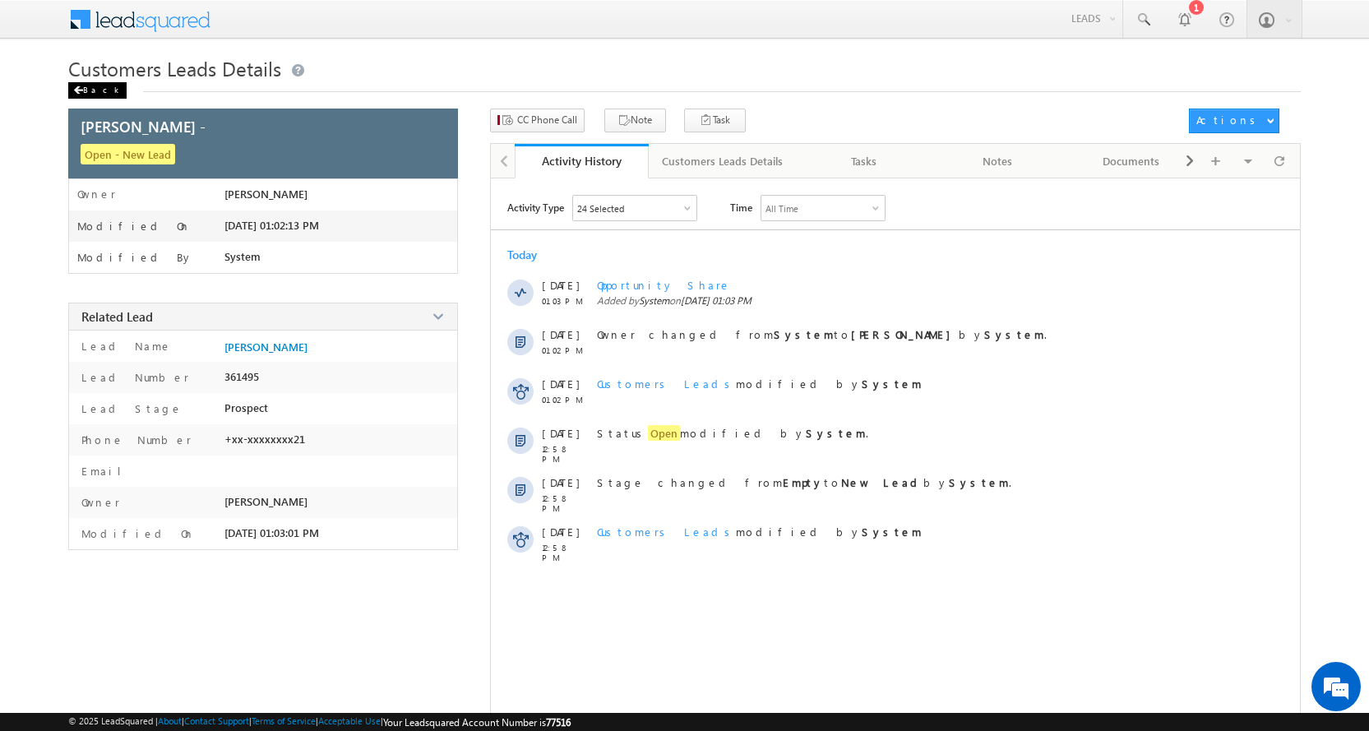
click at [84, 95] on div "Back" at bounding box center [97, 90] width 58 height 16
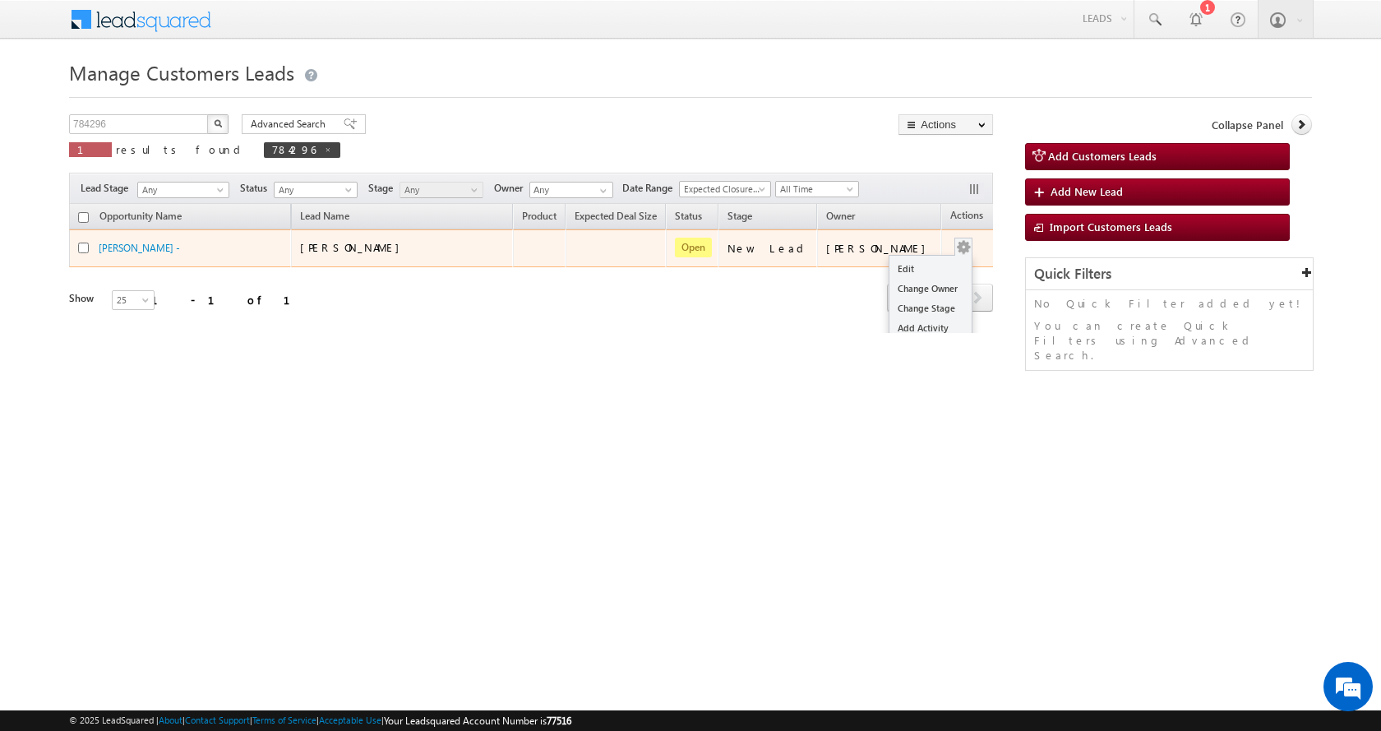
click at [950, 248] on div "Edit Change Owner Change Stage Add Activity Add Task Delete" at bounding box center [963, 248] width 26 height 21
click at [904, 260] on link "Edit" at bounding box center [931, 269] width 82 height 20
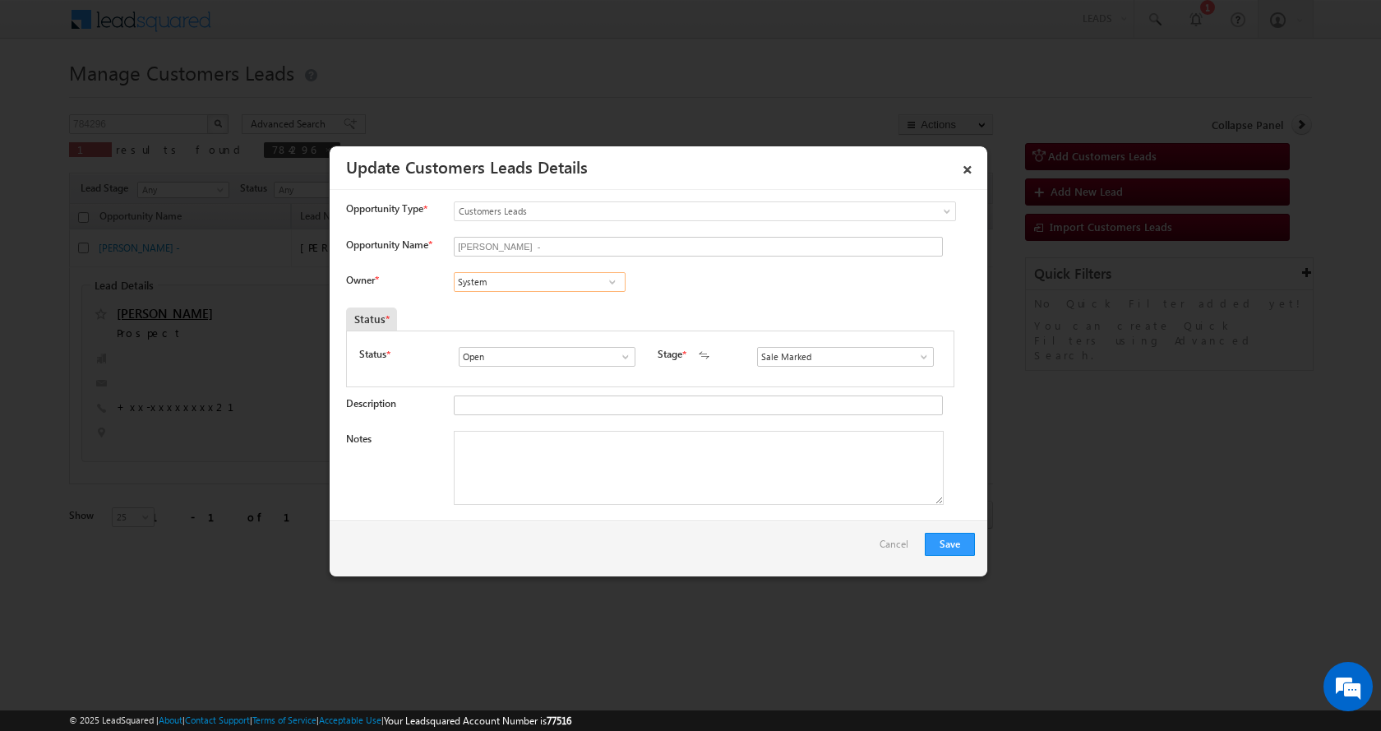
click at [497, 285] on input "System" at bounding box center [540, 282] width 172 height 20
paste input "[PERSON_NAME]"
click at [540, 308] on span "[PERSON_NAME][EMAIL_ADDRESS][DOMAIN_NAME]" at bounding box center [534, 313] width 148 height 12
type input "[PERSON_NAME]"
click at [595, 474] on textarea "Notes" at bounding box center [699, 468] width 490 height 74
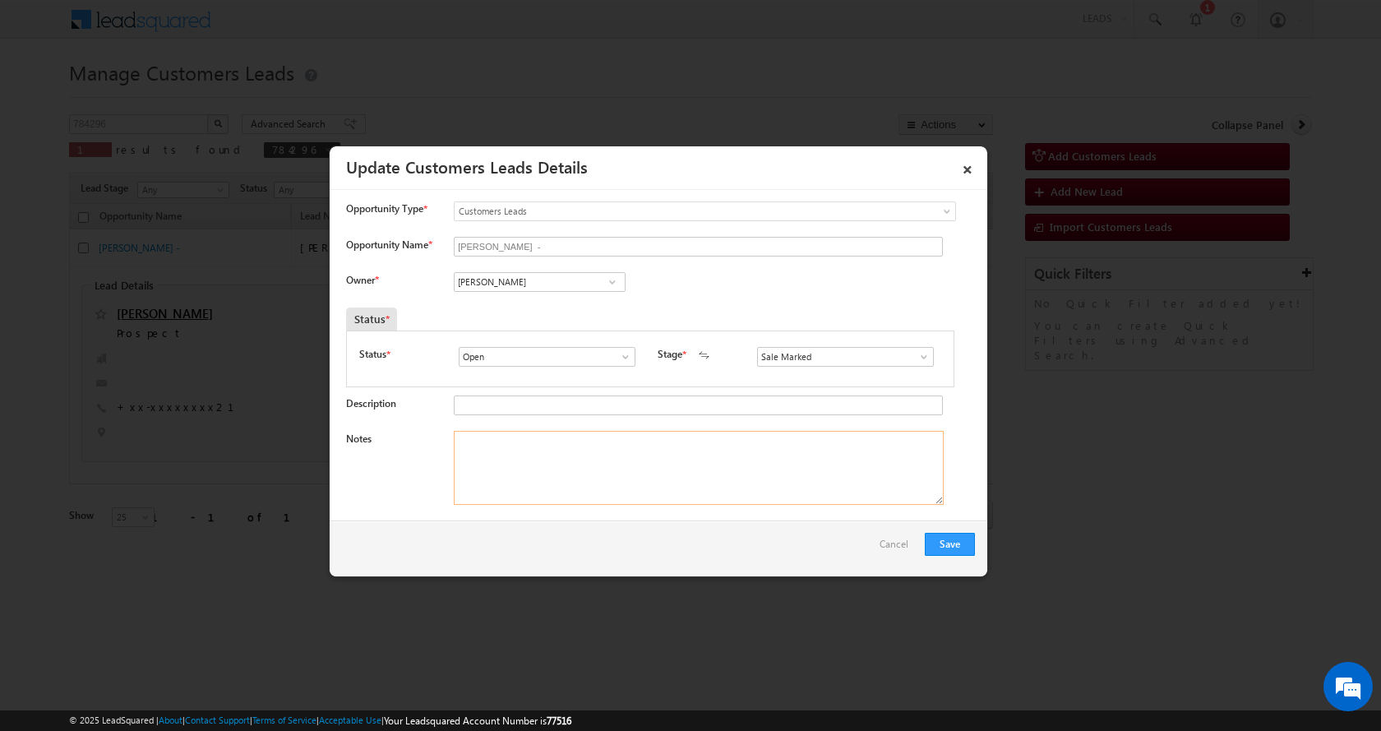
paste textarea "Manoj Kumar-9306714121-HOME CONSTRUCTION-LOAN-10-REG-LAL DORE-PV-40-BUSINESS-70…"
click at [586, 453] on textarea "Manoj Kumar-9306714121-HOME CONSTRUCTION-LOAN-10-REG-LAL DORE-PV-40-BUSINESS-70…" at bounding box center [699, 468] width 490 height 74
type textarea "Manoj Kumar-9306714121-HOME CONSTRUCTION-LOAN-10-REG-LAL DORE-PV-40-BUSINESS-70…"
click at [940, 541] on button "Save" at bounding box center [950, 544] width 50 height 23
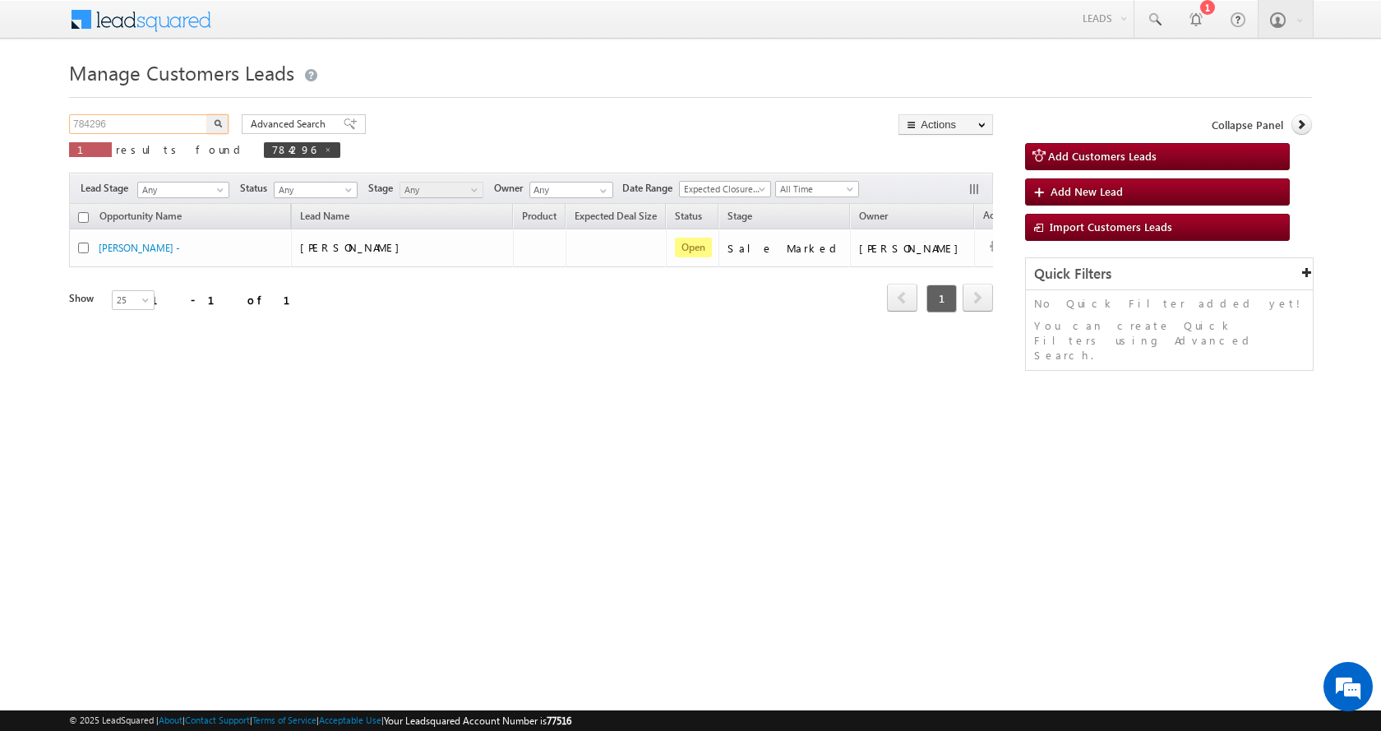
drag, startPoint x: 126, startPoint y: 122, endPoint x: 16, endPoint y: 140, distance: 111.6
click at [16, 140] on body "Menu Aman Yadav sitar a11@k serve .co.i" at bounding box center [690, 233] width 1381 height 466
paste input "3553"
type input "783553"
click at [207, 114] on button "button" at bounding box center [217, 124] width 21 height 20
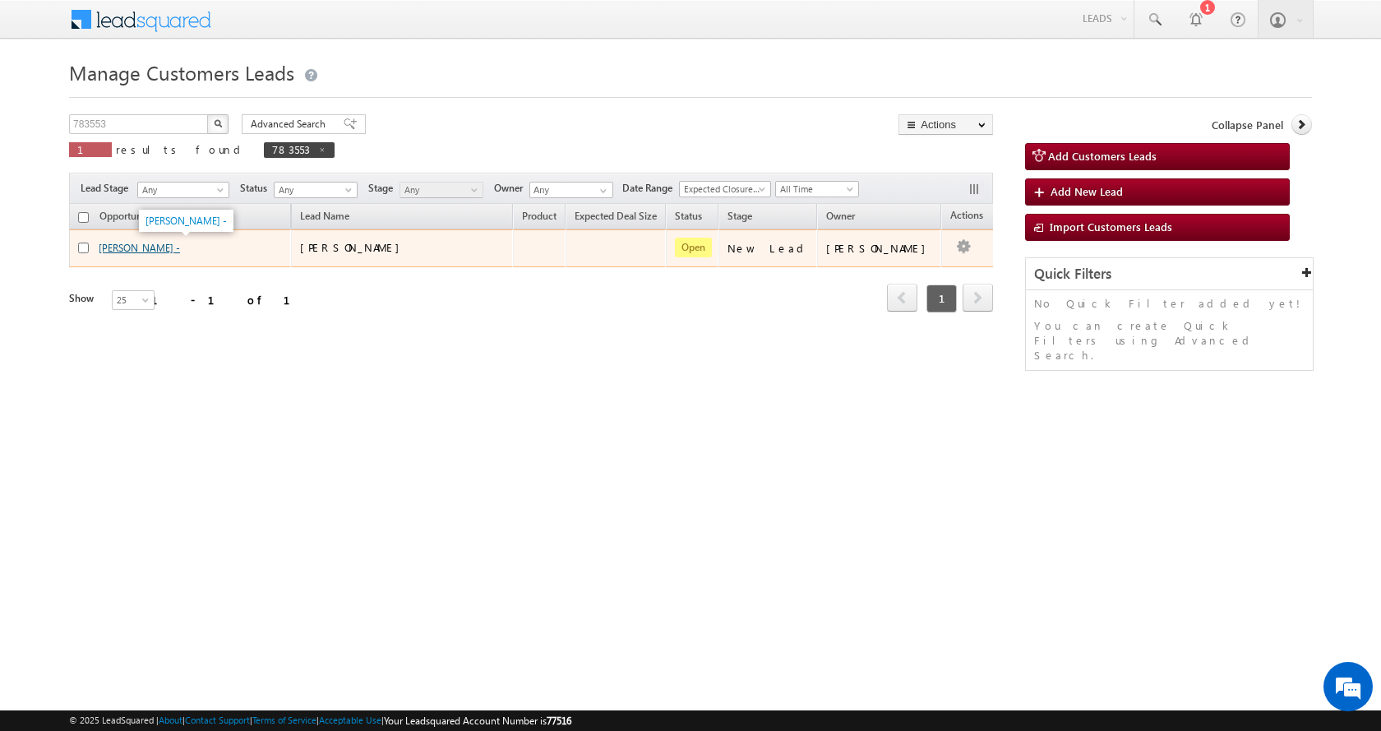
click at [131, 243] on link "[PERSON_NAME] -" at bounding box center [139, 248] width 81 height 12
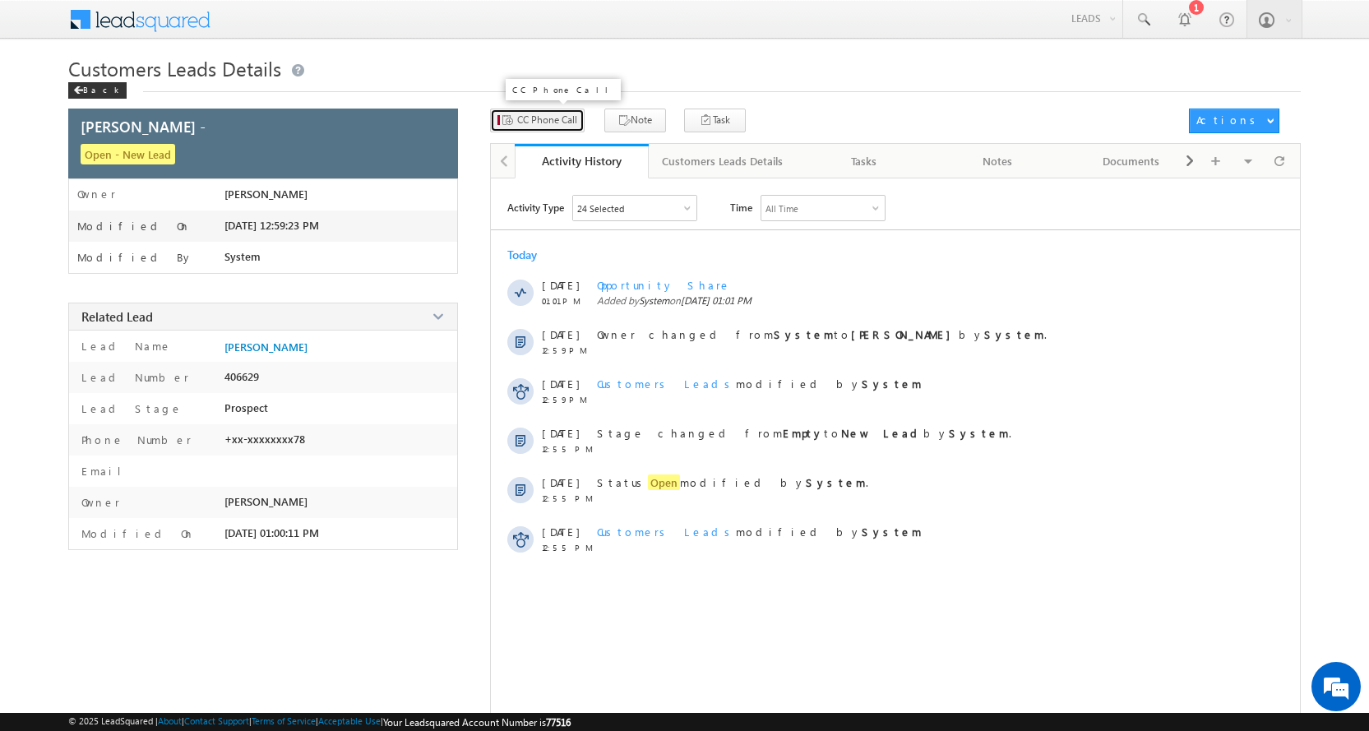
click at [564, 122] on span "CC Phone Call" at bounding box center [547, 120] width 60 height 15
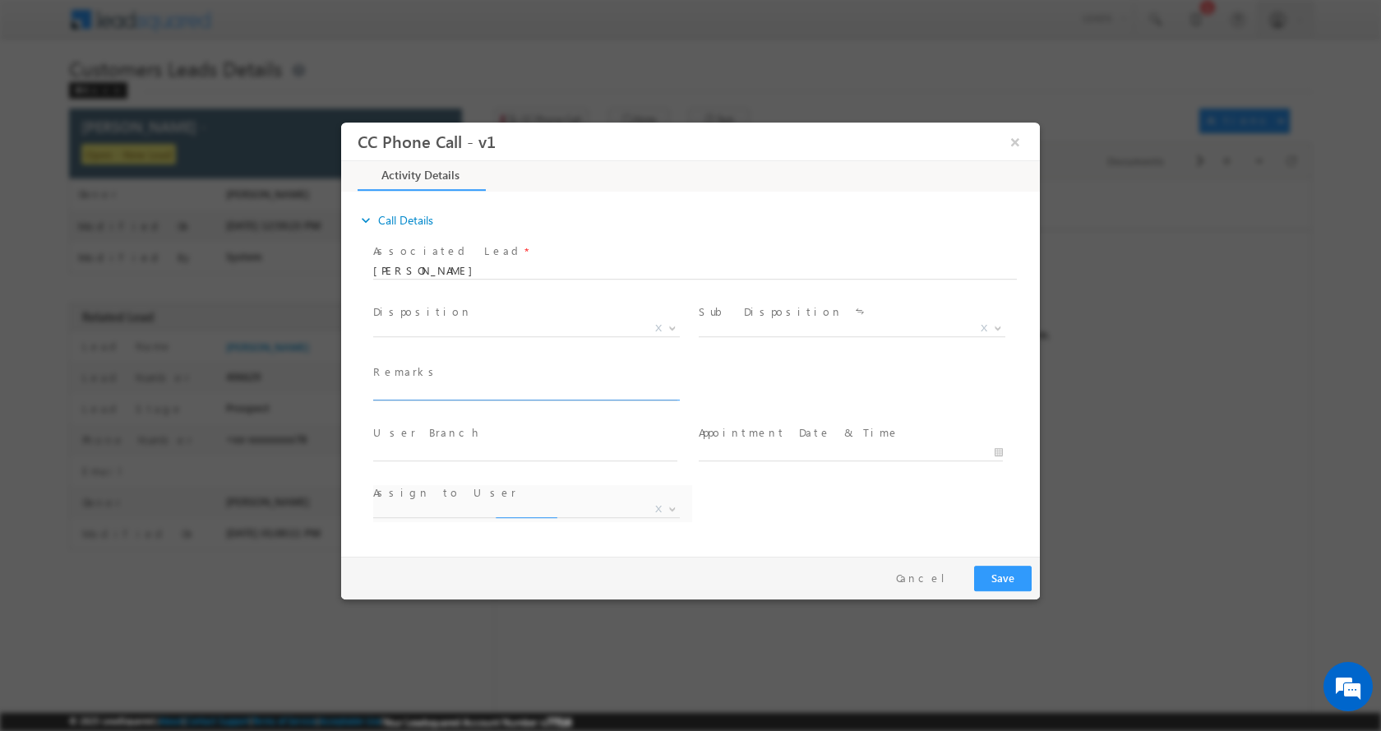
click at [421, 391] on input "text" at bounding box center [525, 391] width 304 height 16
type input "HOME CONSTRUCTION-LOAN-7 L-MOTHER AGE-55 -REG-JOB-18 K-AGE-35 -F INCOME-40 K-EM…"
select select "ajay.baniya@sgrlimited.in"
type input "HOME CONSTRUCTION-LOAN-7 L-MOTHER AGE-55 -REG-JOB-18 K-AGE-35 -F INCOME-40 K-EM…"
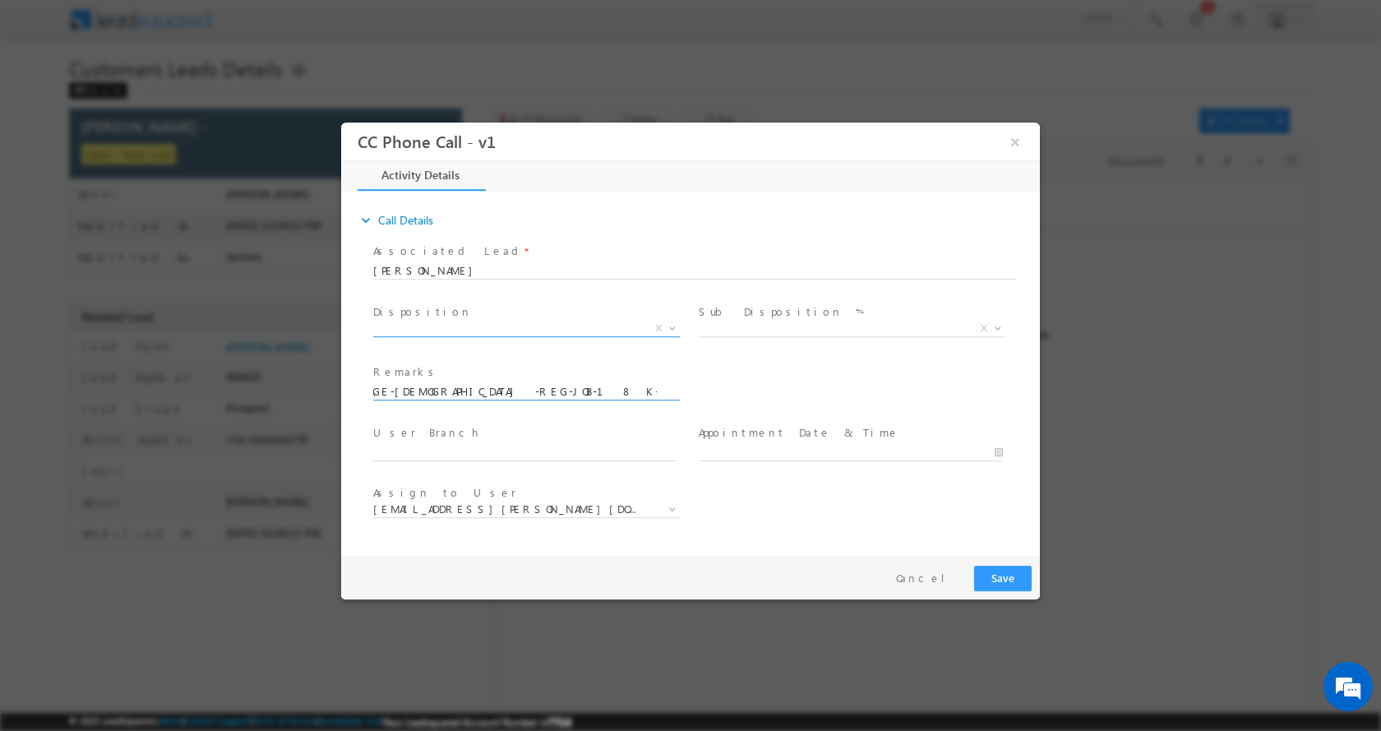
click at [672, 326] on b at bounding box center [673, 327] width 10 height 6
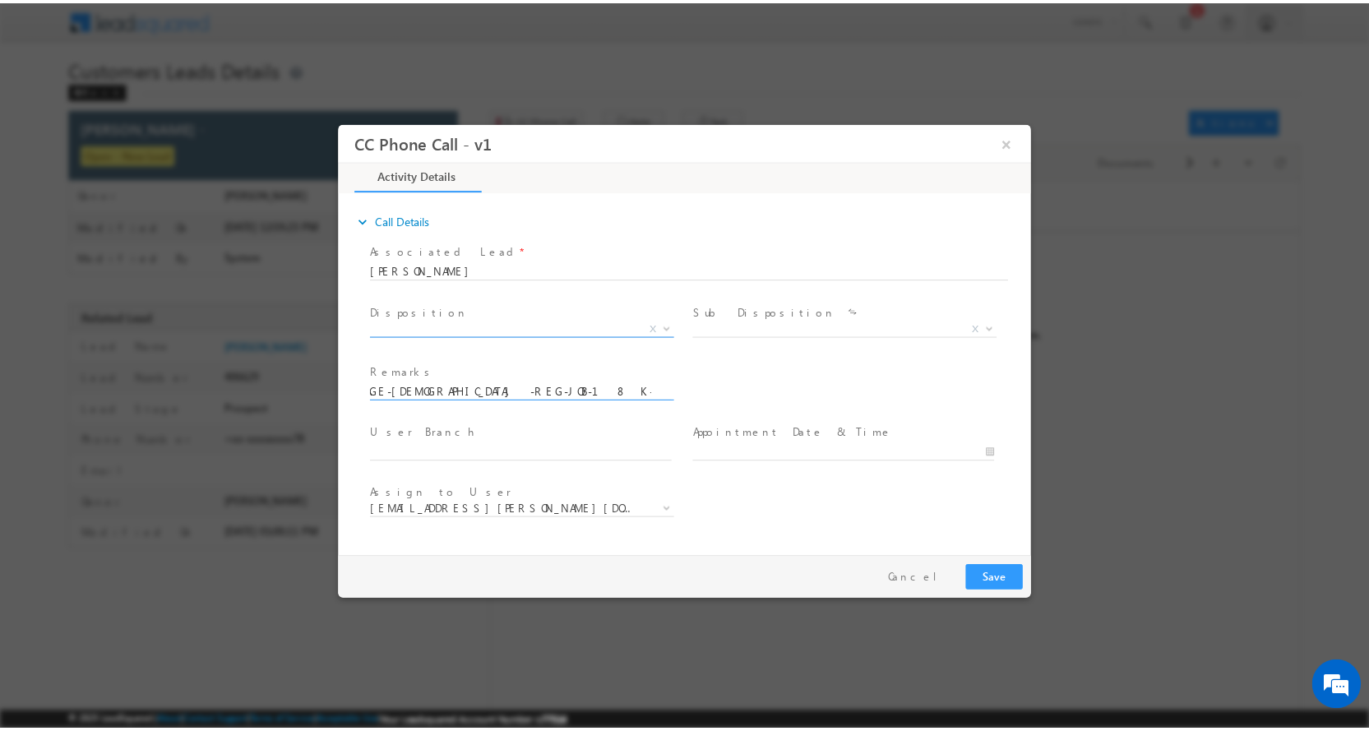
scroll to position [0, 0]
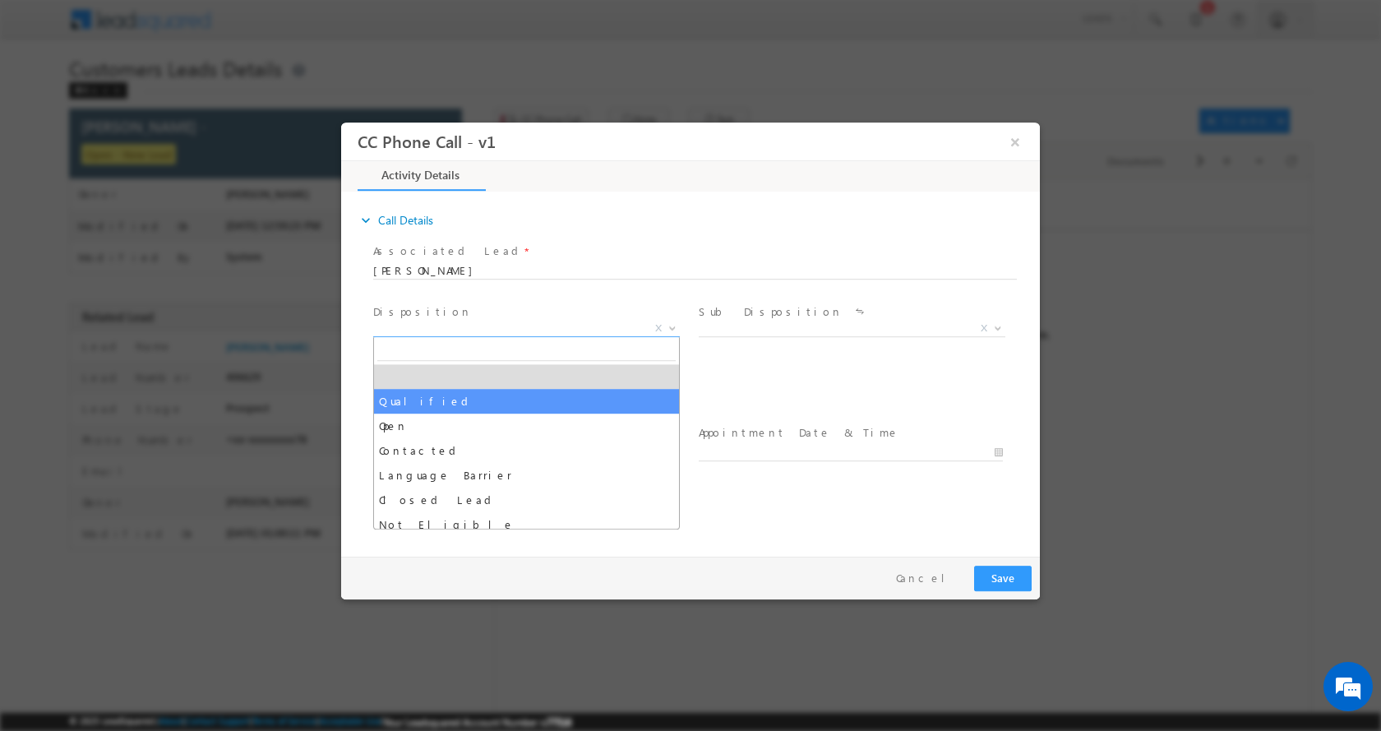
drag, startPoint x: 448, startPoint y: 400, endPoint x: 466, endPoint y: 399, distance: 18.1
select select "Qualified"
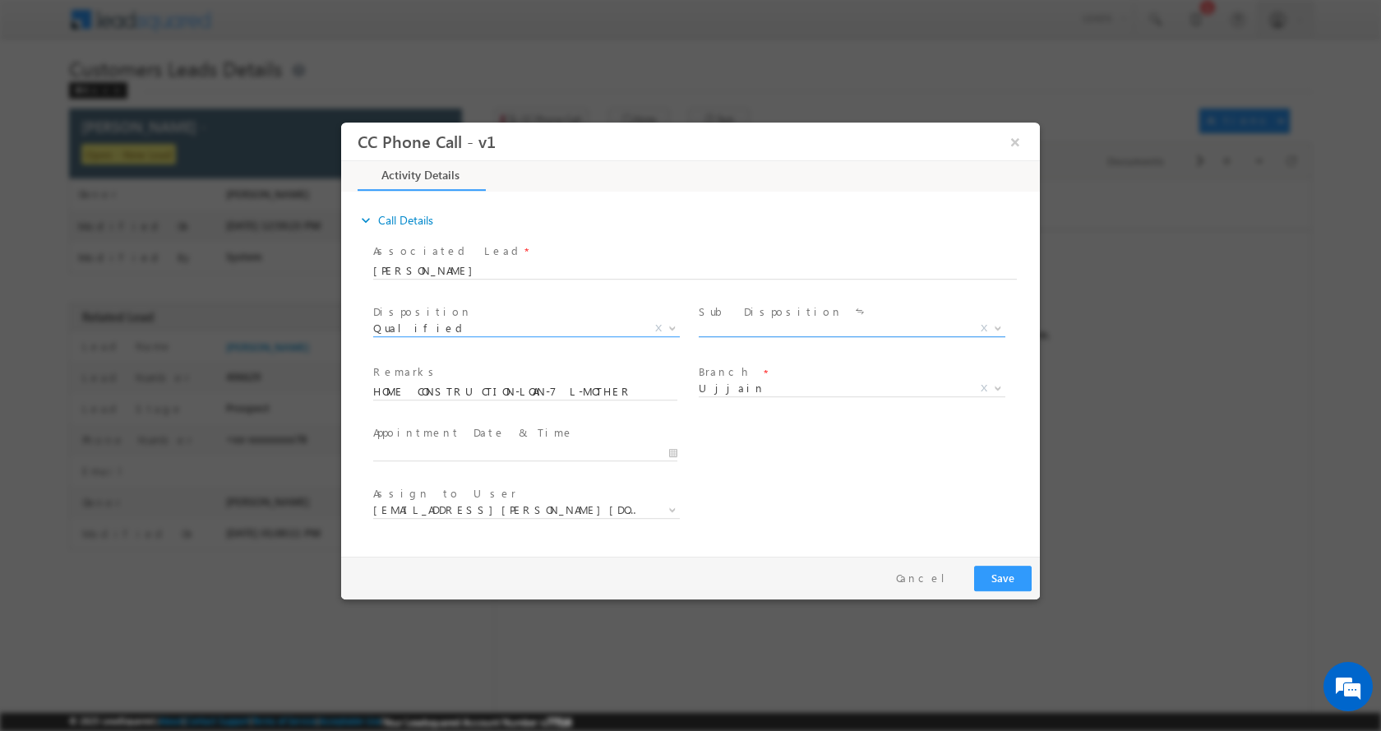
click at [992, 330] on span at bounding box center [996, 327] width 16 height 21
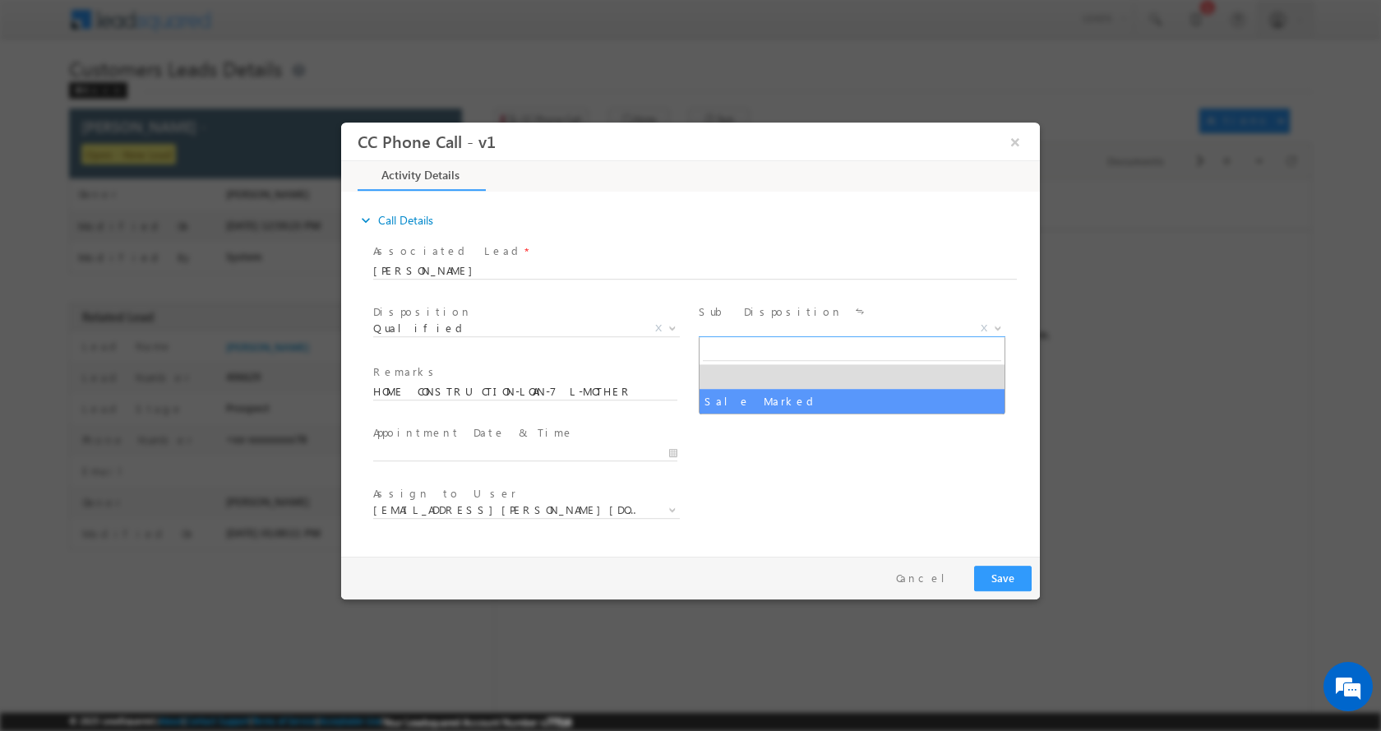
select select "Sale Marked"
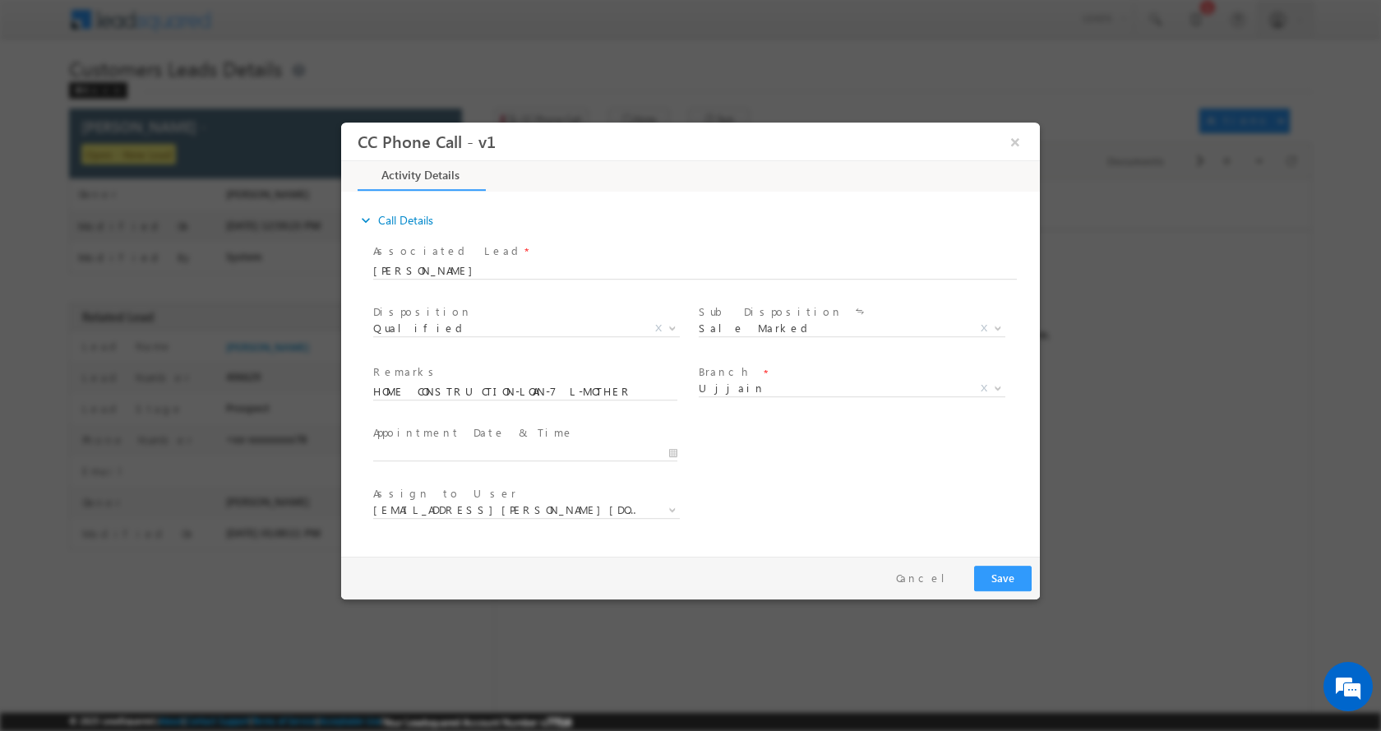
click at [679, 454] on div at bounding box center [532, 451] width 319 height 20
click at [678, 454] on div at bounding box center [532, 451] width 319 height 20
click at [671, 451] on input "08/21/2025 2:05 PM" at bounding box center [525, 452] width 304 height 16
type input "08/22/2025 3:05 PM"
type input "03"
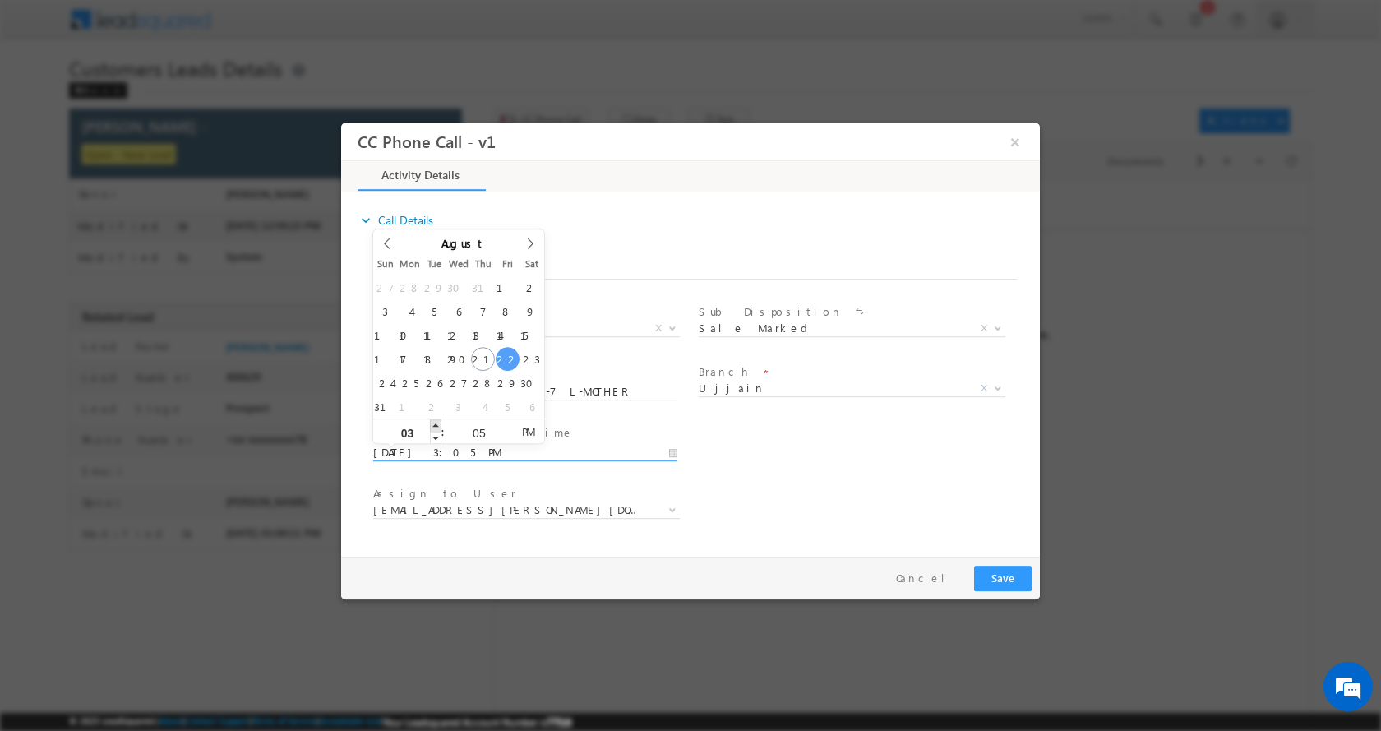
click at [432, 424] on span at bounding box center [436, 424] width 12 height 12
type input "08/22/2025 4:05 PM"
type input "04"
click at [432, 424] on span at bounding box center [436, 424] width 12 height 12
type input "08/22/2025 5:05 PM"
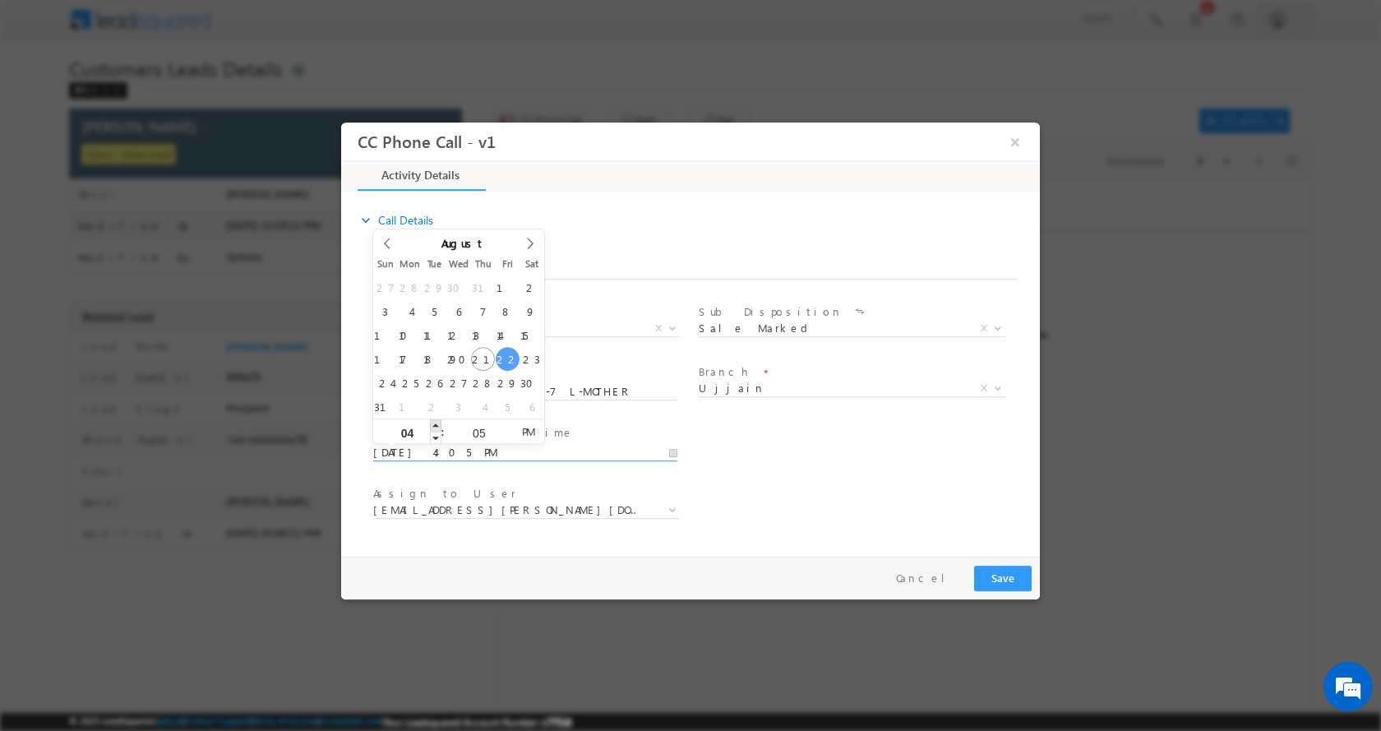
type input "05"
click at [432, 424] on span at bounding box center [436, 424] width 12 height 12
type input "08/22/2025 4:05 PM"
type input "04"
click at [436, 435] on span at bounding box center [436, 437] width 12 height 12
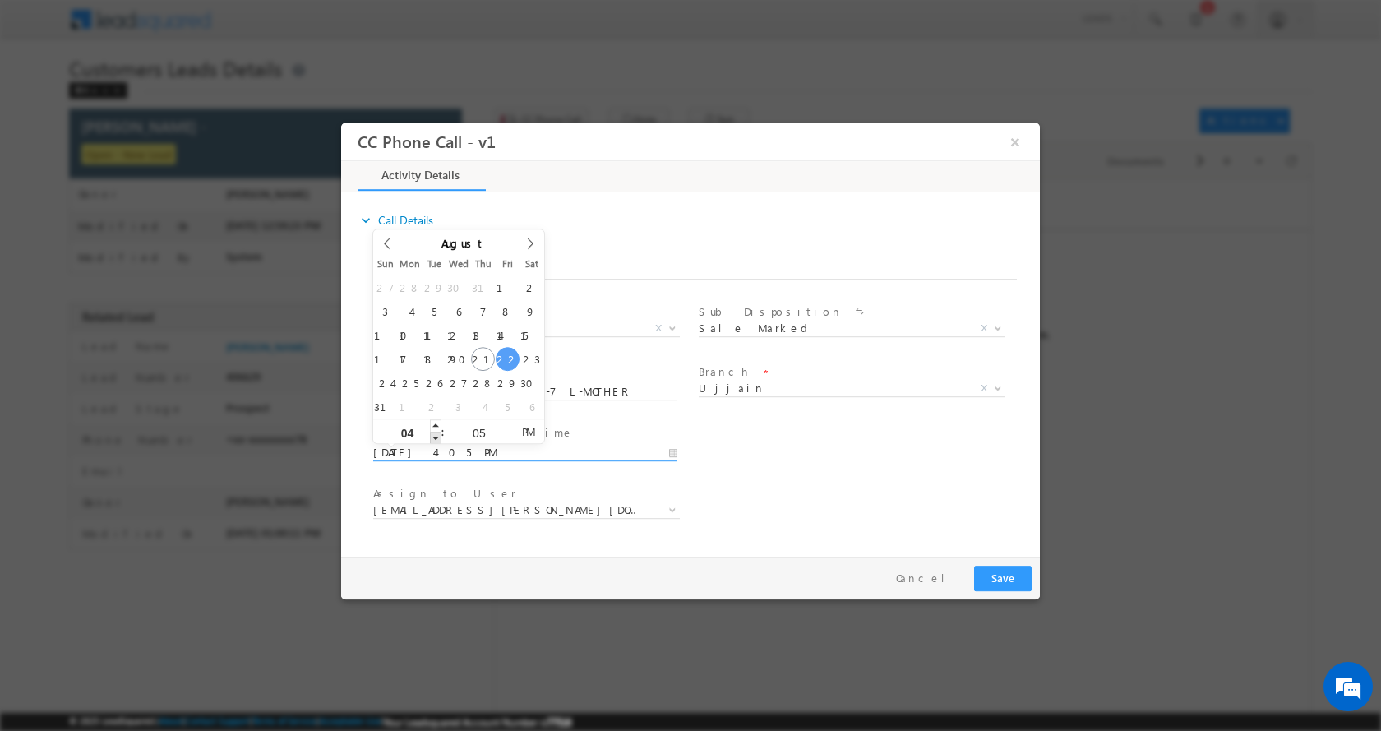
type input "08/22/2025 3:05 PM"
type input "03"
click at [436, 435] on span at bounding box center [436, 437] width 12 height 12
type input "08/22/2025 2:05 PM"
type input "02"
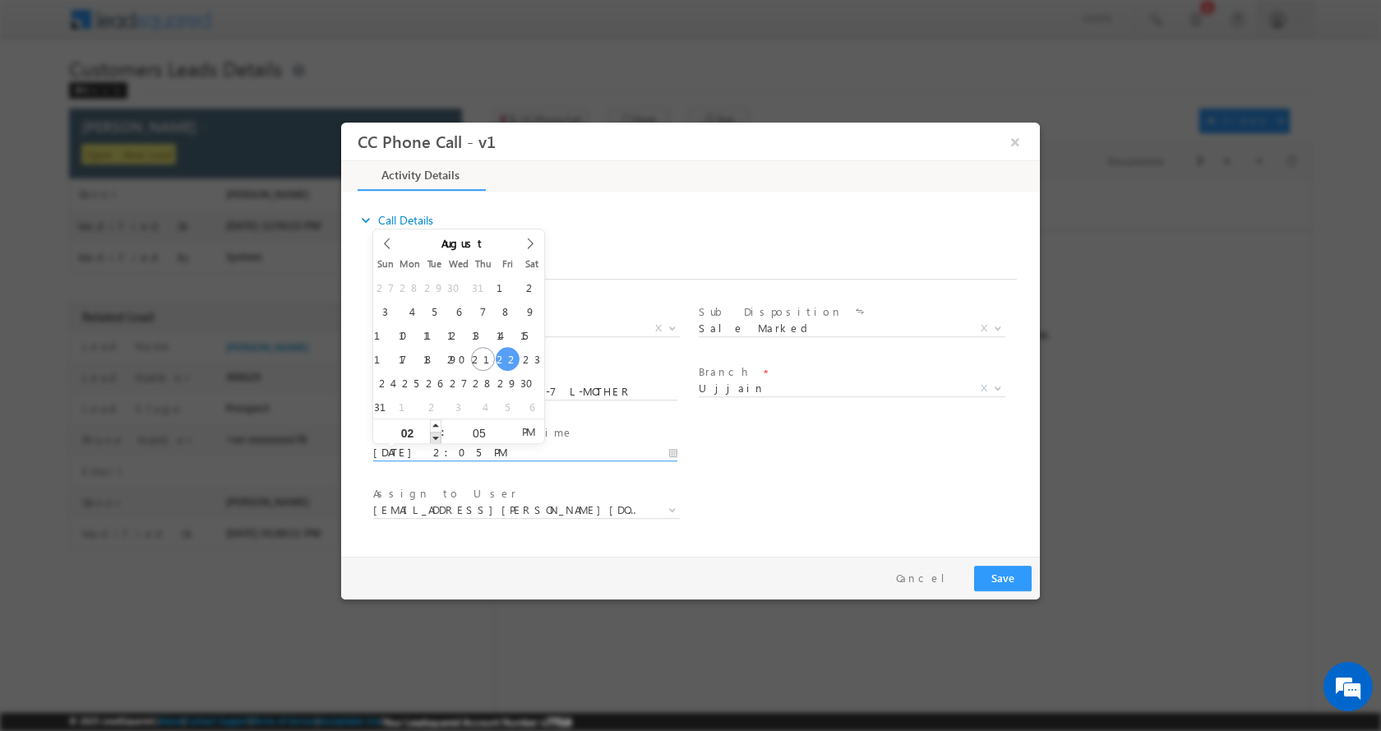
click at [436, 435] on span at bounding box center [436, 437] width 12 height 12
type input "08/22/2025 1:05 PM"
type input "01"
click at [436, 435] on span at bounding box center [436, 437] width 12 height 12
type input "08/22/2025 12:05 PM"
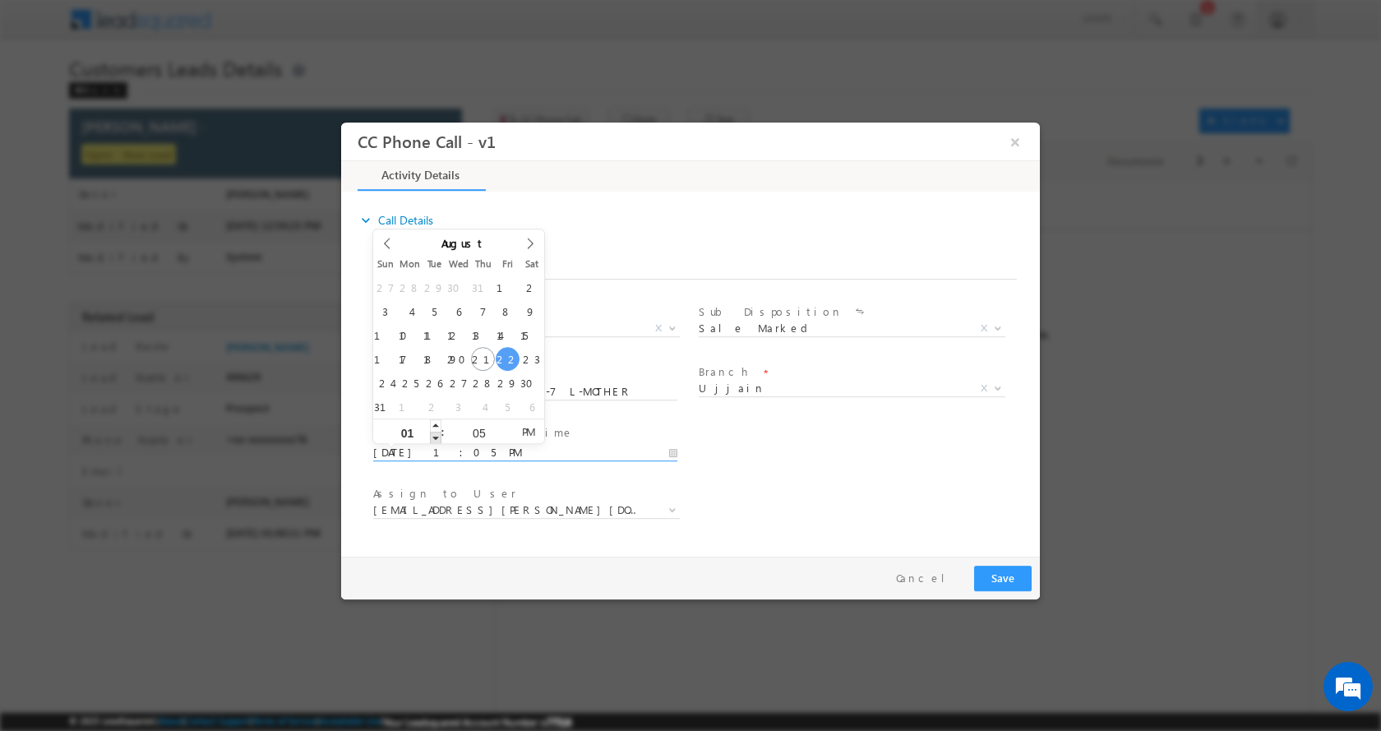
type input "12"
click at [436, 435] on span at bounding box center [436, 437] width 12 height 12
click at [1007, 580] on button "Save" at bounding box center [1003, 577] width 58 height 25
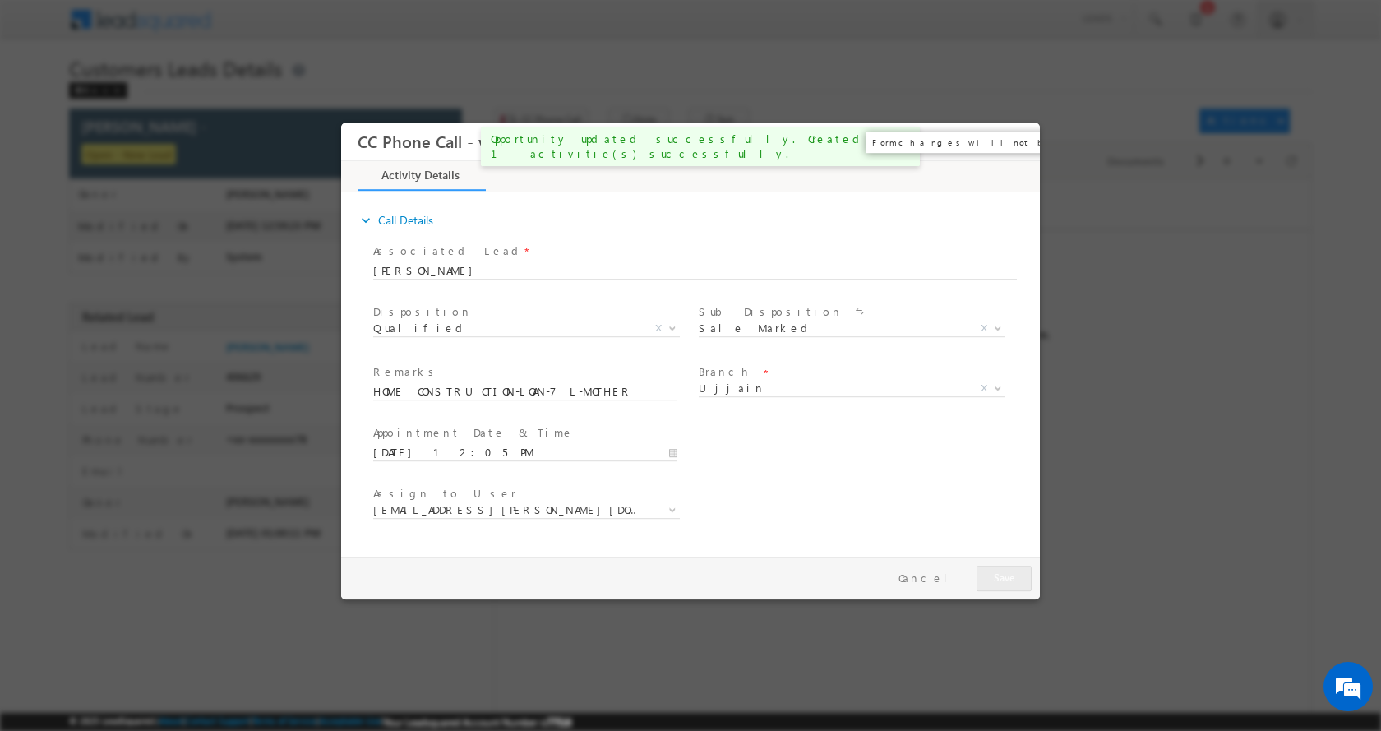
click at [1017, 143] on button "×" at bounding box center [1015, 141] width 28 height 30
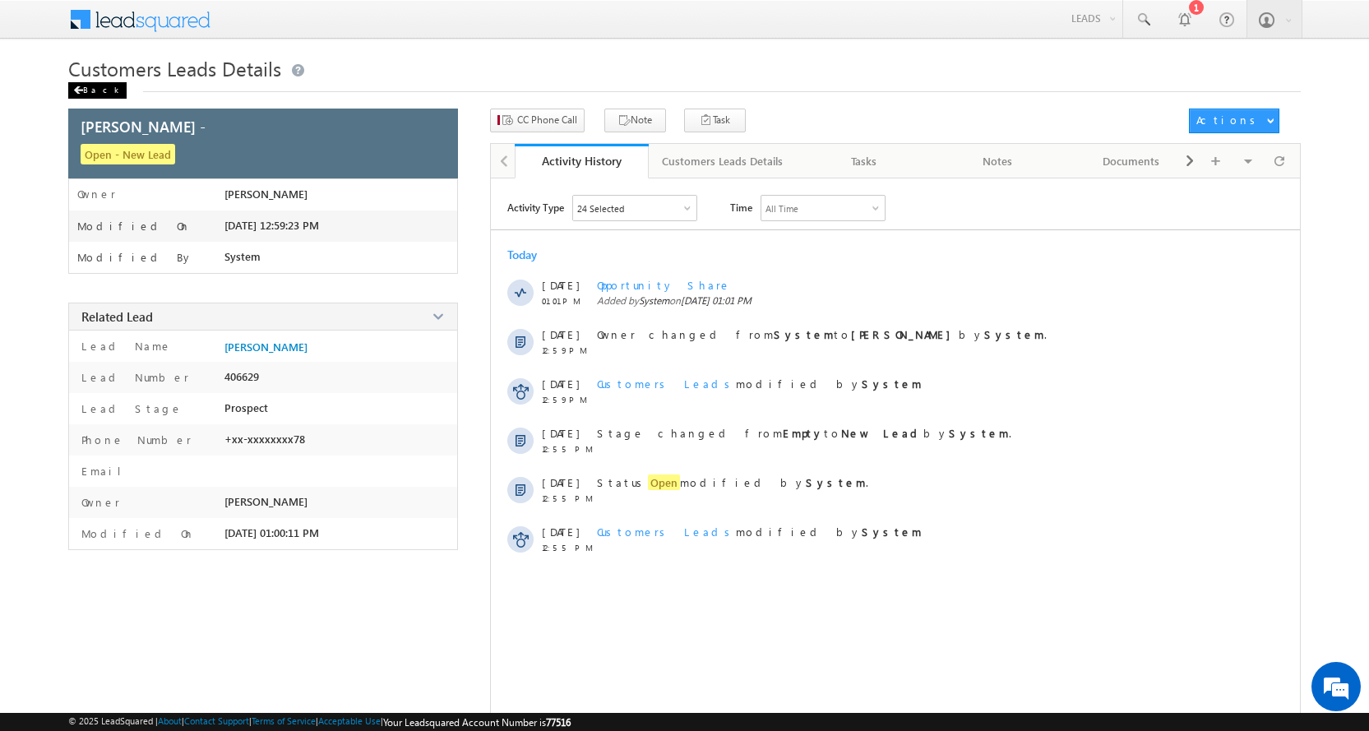
click at [78, 91] on span at bounding box center [78, 90] width 10 height 8
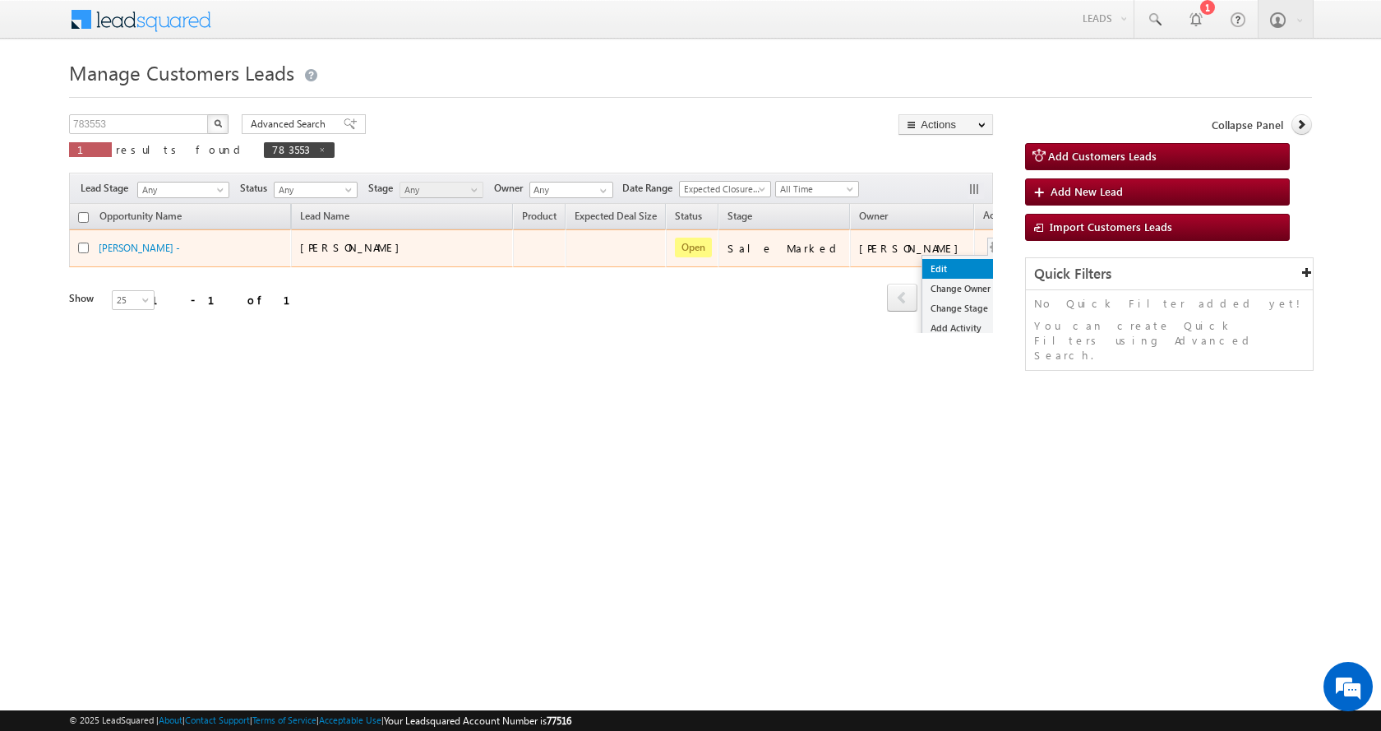
click at [922, 261] on link "Edit" at bounding box center [963, 269] width 82 height 20
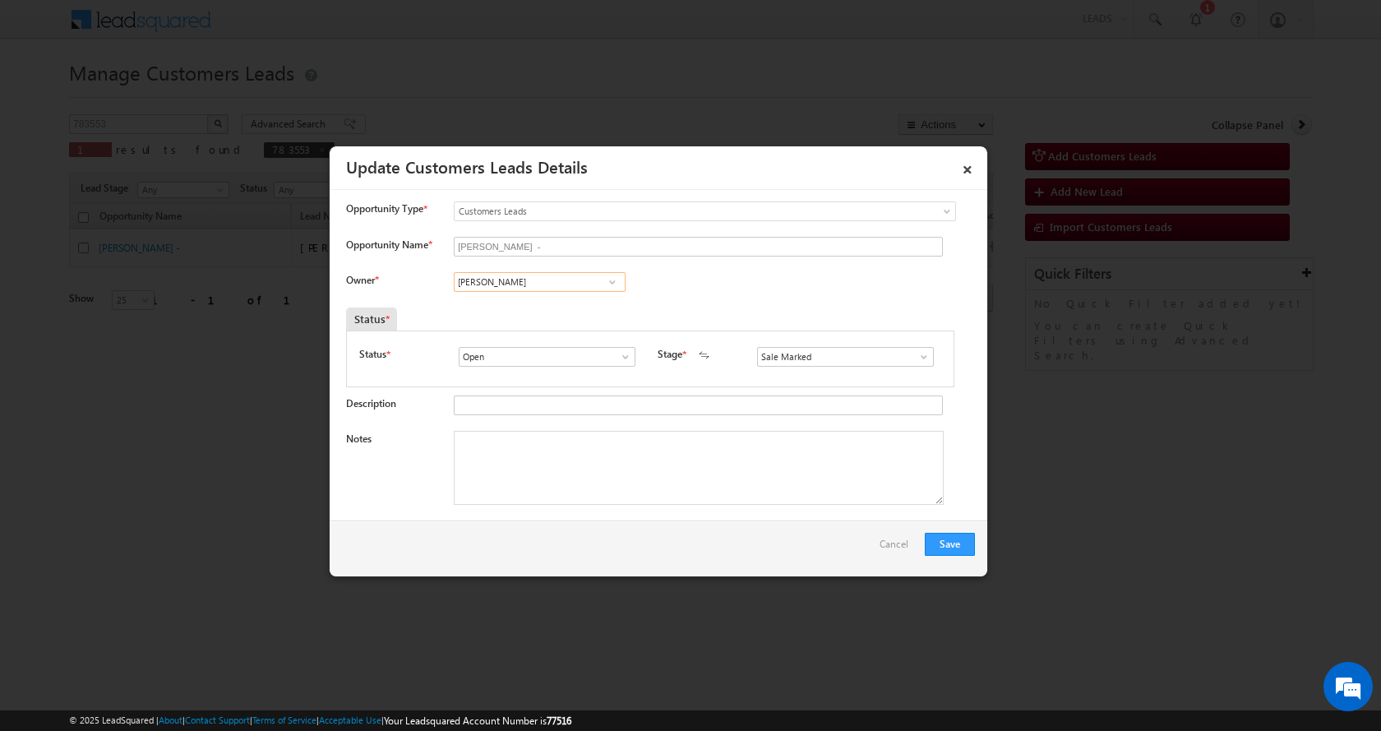
click at [515, 285] on input "[PERSON_NAME]" at bounding box center [540, 282] width 172 height 20
type input "S"
paste input "[PERSON_NAME]"
type input "Shubham"
